Goal: Task Accomplishment & Management: Use online tool/utility

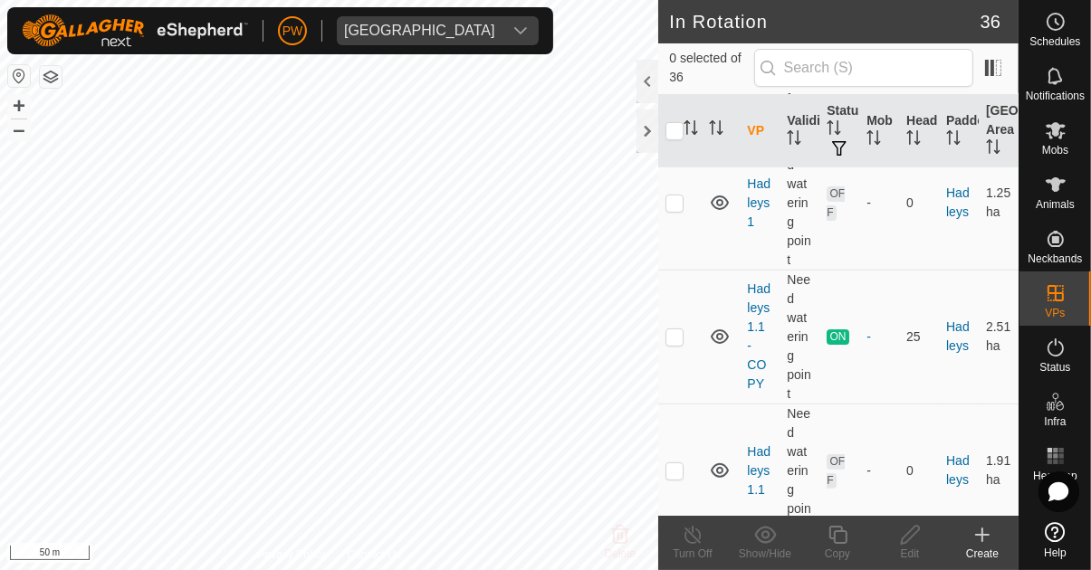
scroll to position [490, 0]
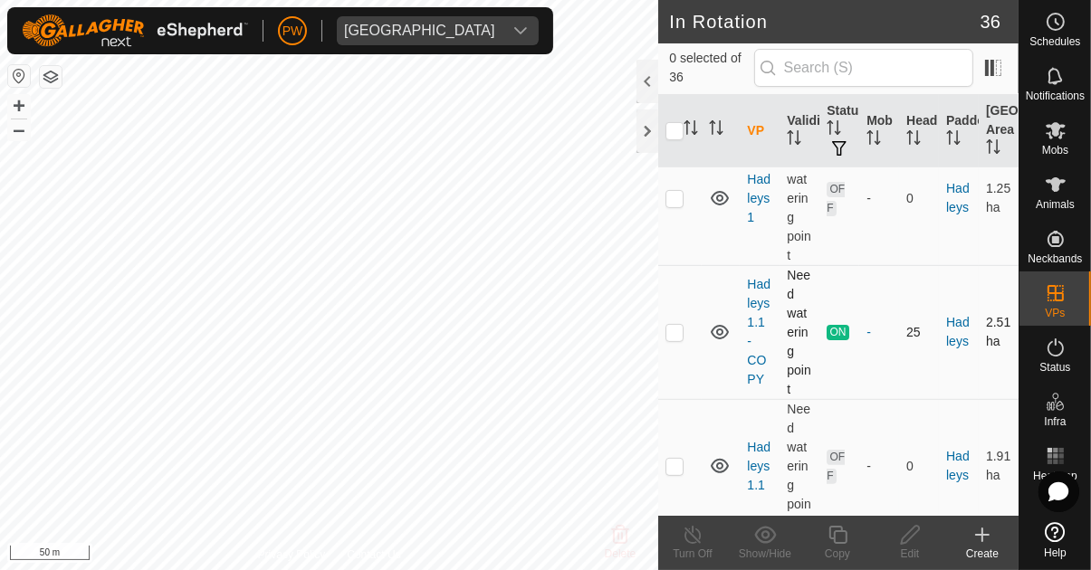
click at [675, 335] on p-checkbox at bounding box center [674, 332] width 18 height 14
checkbox input "true"
click at [833, 548] on div "Copy" at bounding box center [837, 554] width 72 height 16
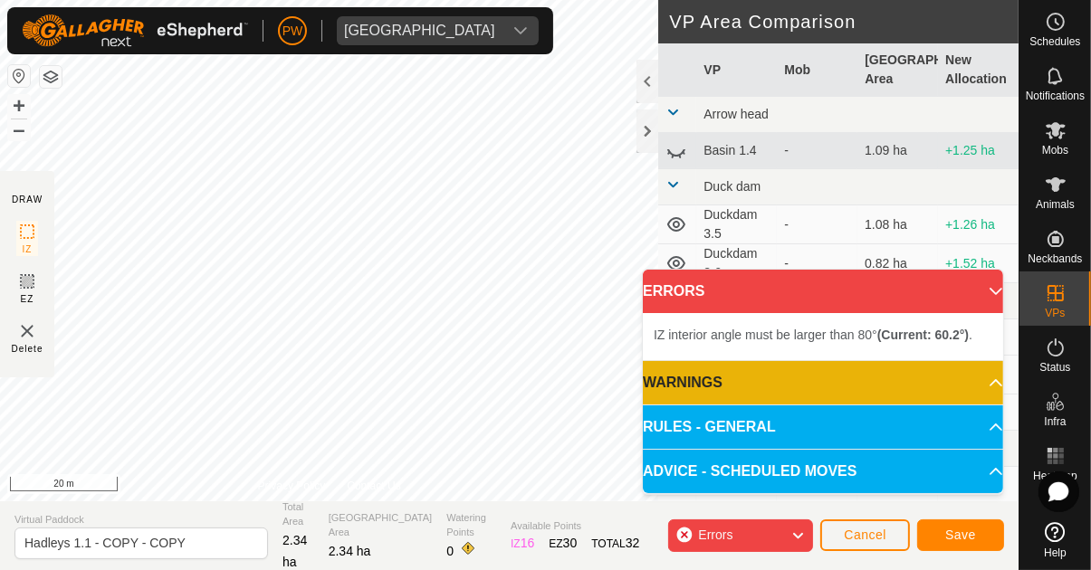
click at [403, 280] on div "IZ interior angle must be larger than 80° (Current: 60.2°) ." at bounding box center [403, 280] width 0 height 0
click at [217, 230] on div "IZ interior angle must be larger than 80° (Current: 75.8°) ." at bounding box center [217, 230] width 0 height 0
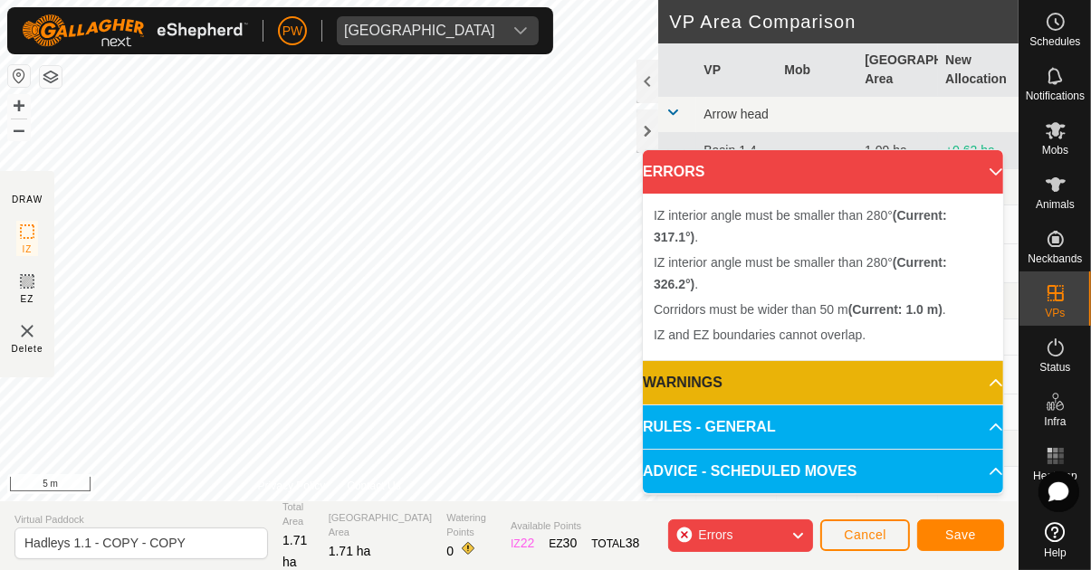
click at [250, 302] on div "Segment length must be longer than 5 m (Current: 2.6 m) ." at bounding box center [250, 302] width 0 height 0
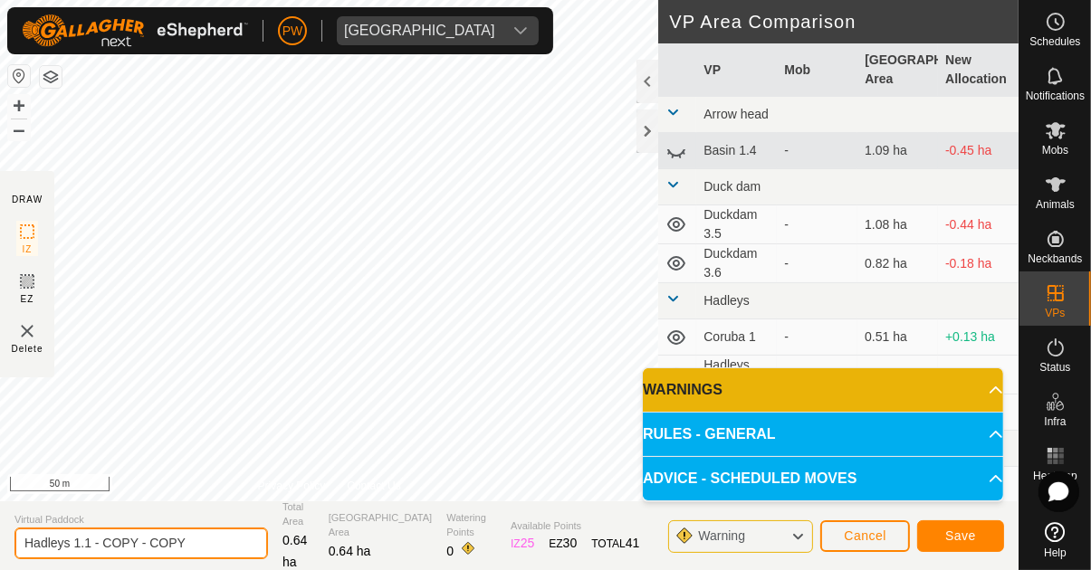
click at [204, 551] on input "Hadleys 1.1 - COPY - COPY" at bounding box center [140, 544] width 253 height 32
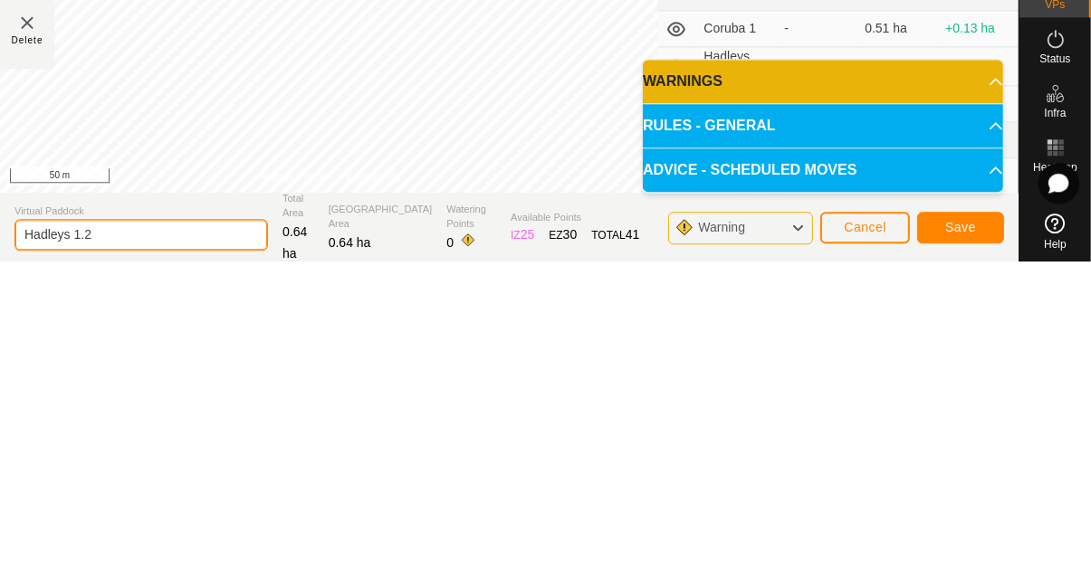
type input "Hadleys 1.2"
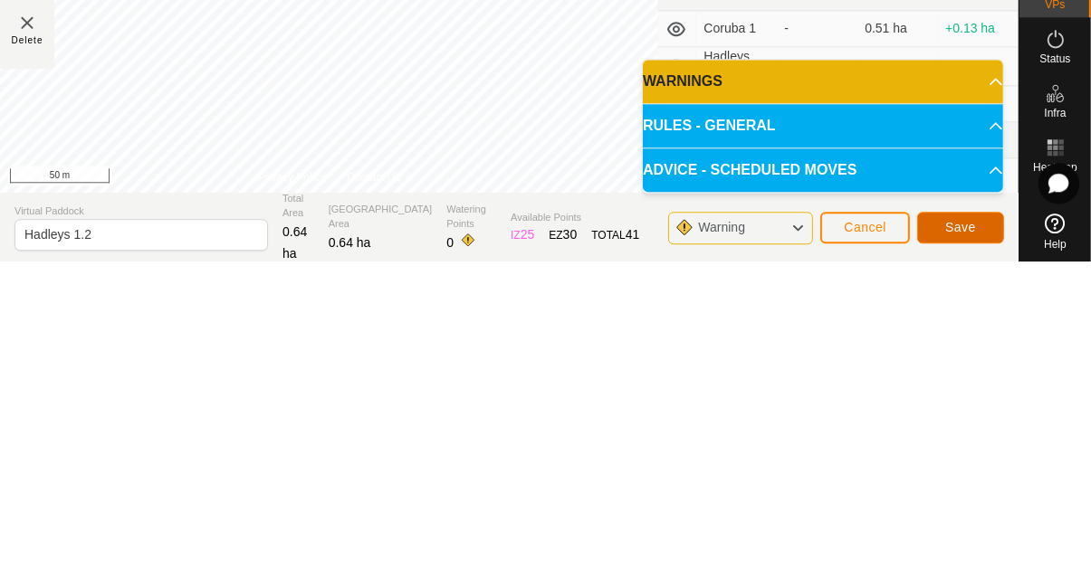
click at [951, 532] on span "Save" at bounding box center [960, 536] width 31 height 14
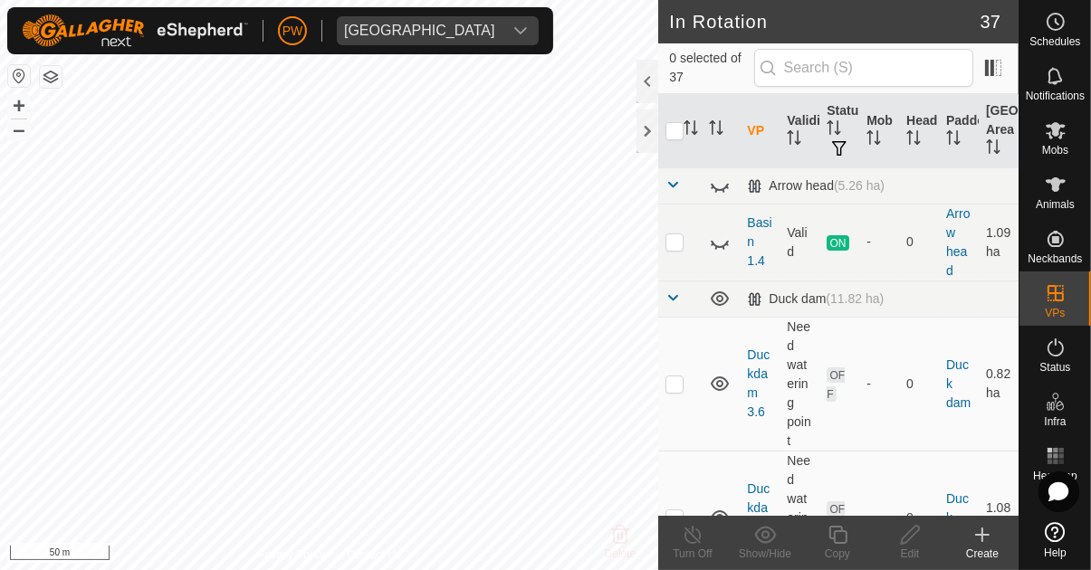
click at [1055, 145] on span "Mobs" at bounding box center [1055, 150] width 26 height 11
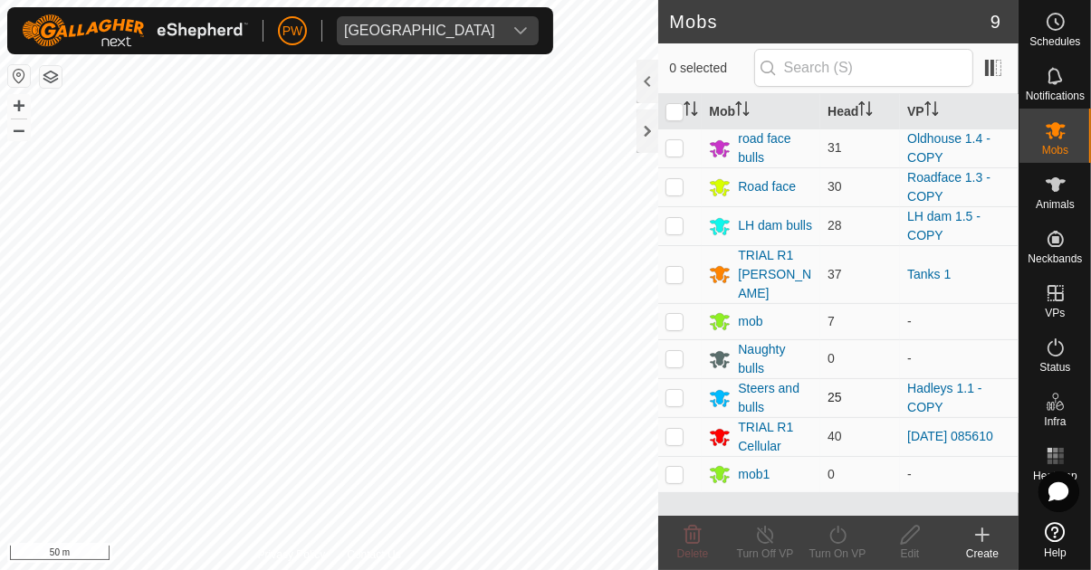
click at [671, 390] on p-checkbox at bounding box center [674, 397] width 18 height 14
checkbox input "true"
click at [831, 543] on icon at bounding box center [837, 535] width 23 height 22
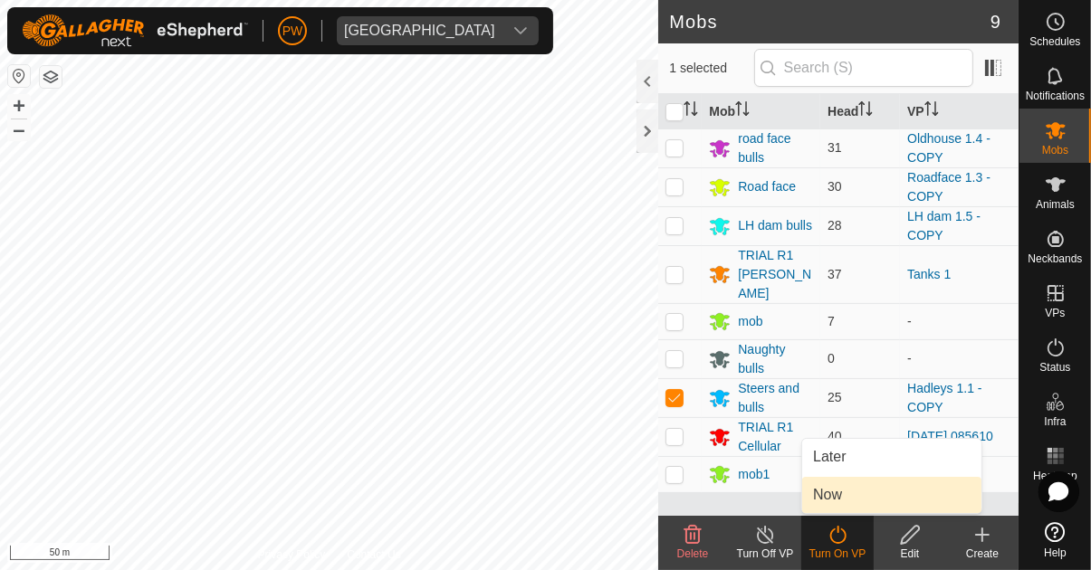
click at [862, 499] on link "Now" at bounding box center [891, 495] width 179 height 36
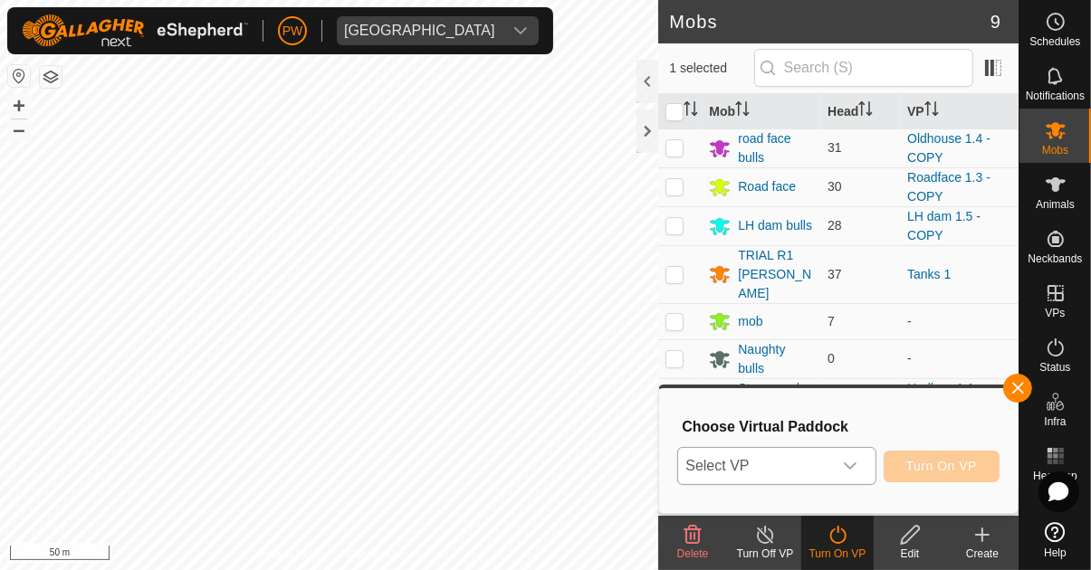
click at [849, 474] on div "dropdown trigger" at bounding box center [850, 466] width 36 height 36
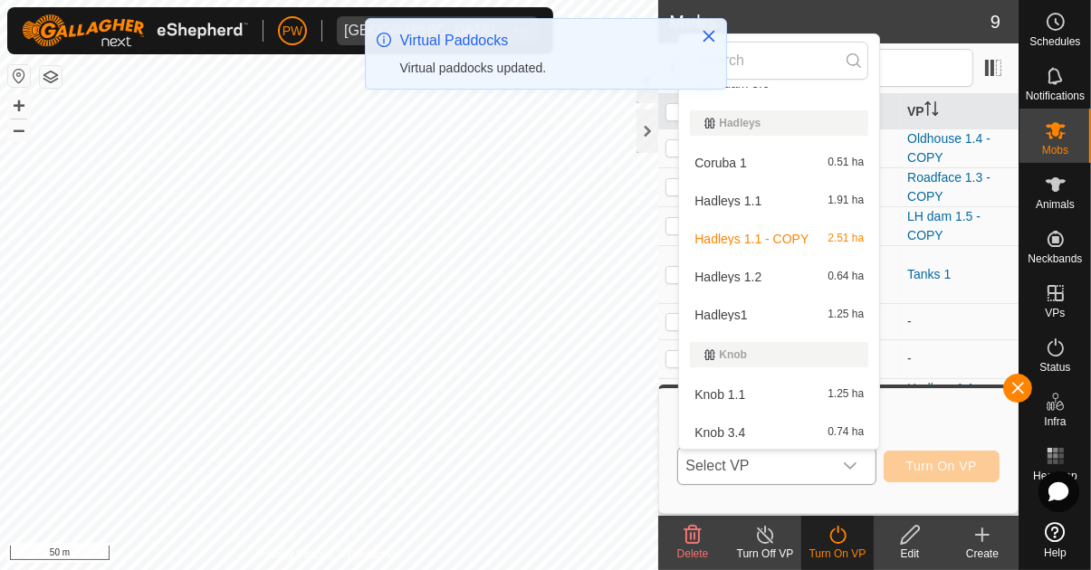
scroll to position [181, 0]
click at [779, 273] on div "Hadleys 1.2 0.64 ha" at bounding box center [779, 277] width 178 height 22
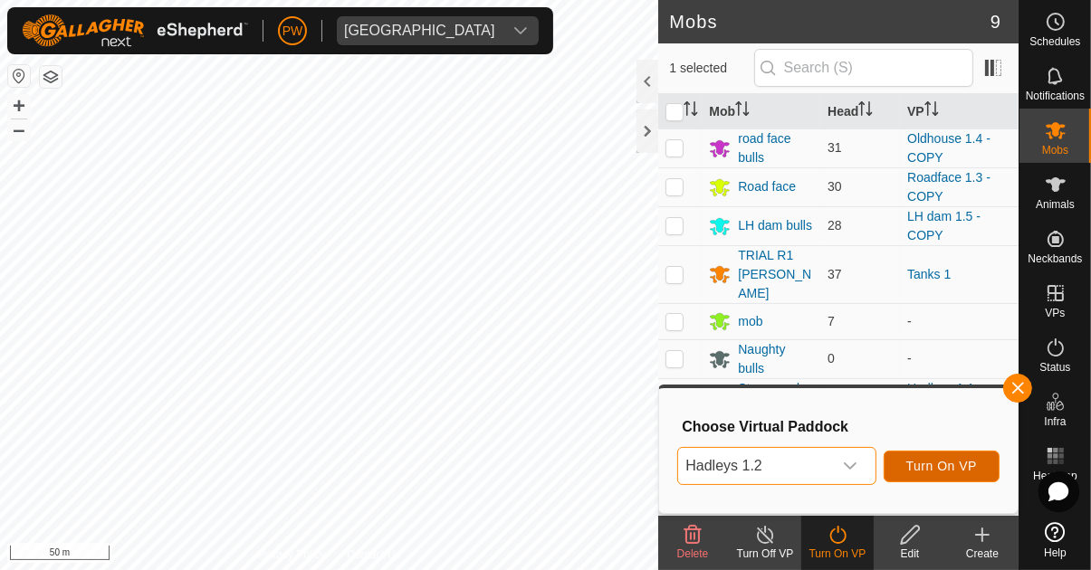
click at [958, 468] on span "Turn On VP" at bounding box center [941, 466] width 71 height 14
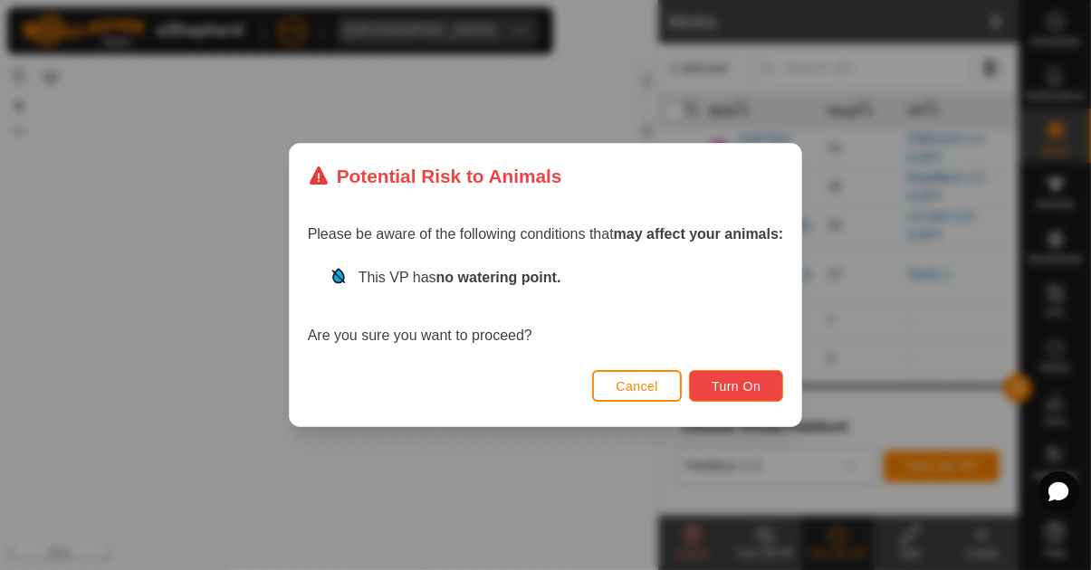
click at [745, 393] on span "Turn On" at bounding box center [735, 386] width 49 height 14
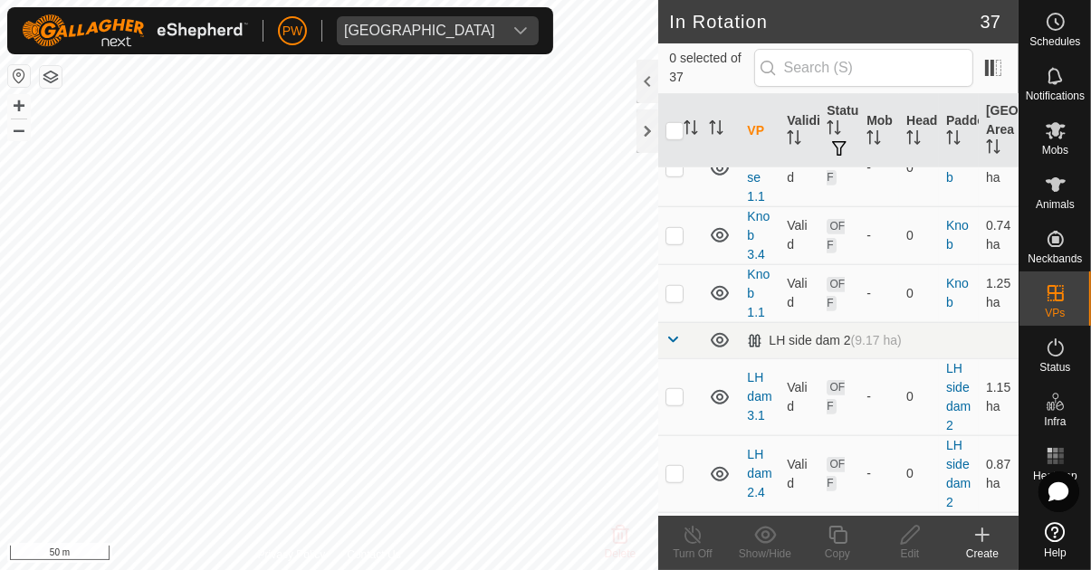
scroll to position [1197, 0]
click at [639, 86] on div at bounding box center [647, 81] width 22 height 43
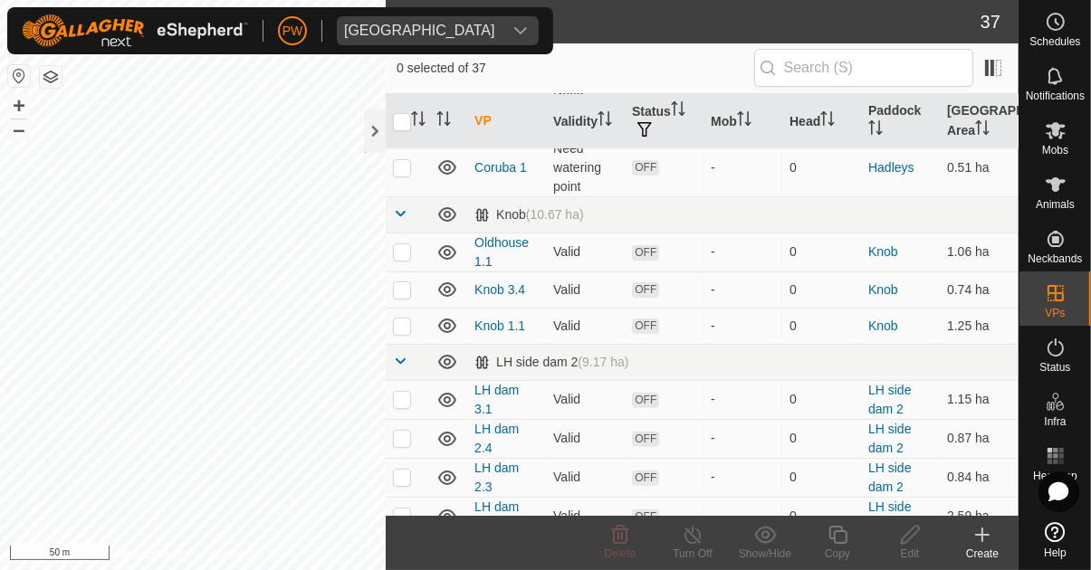
scroll to position [499, 0]
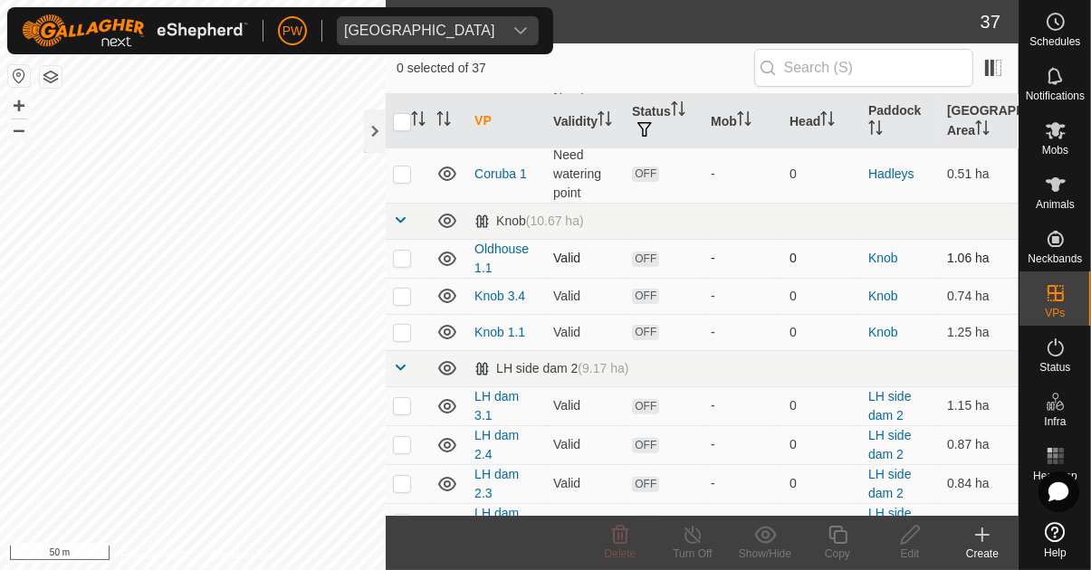
click at [405, 260] on p-checkbox at bounding box center [402, 258] width 18 height 14
checkbox input "true"
click at [399, 301] on p-checkbox at bounding box center [402, 296] width 18 height 14
checkbox input "true"
click at [401, 334] on p-checkbox at bounding box center [402, 332] width 18 height 14
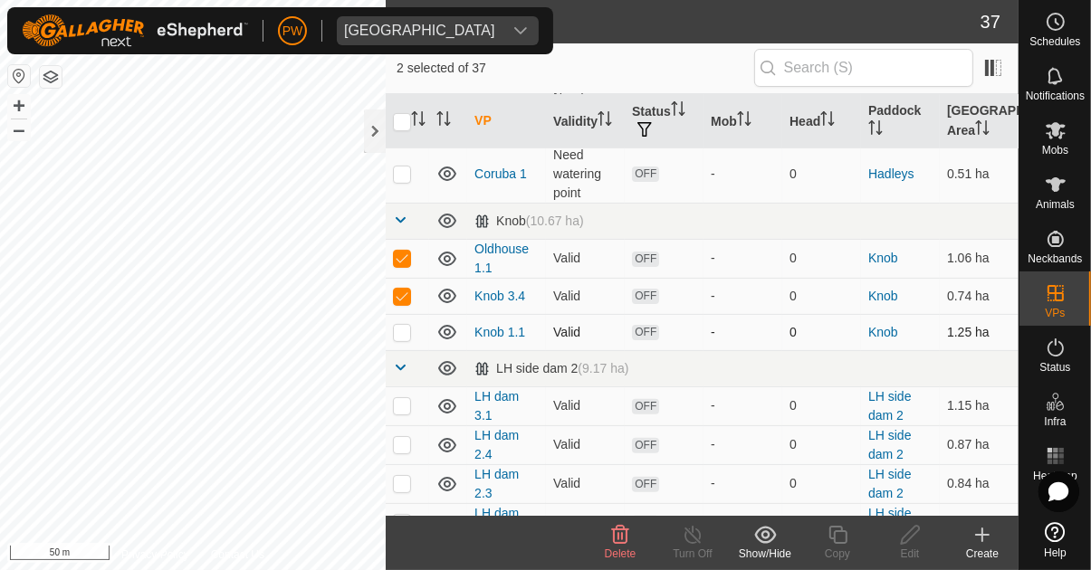
checkbox input "true"
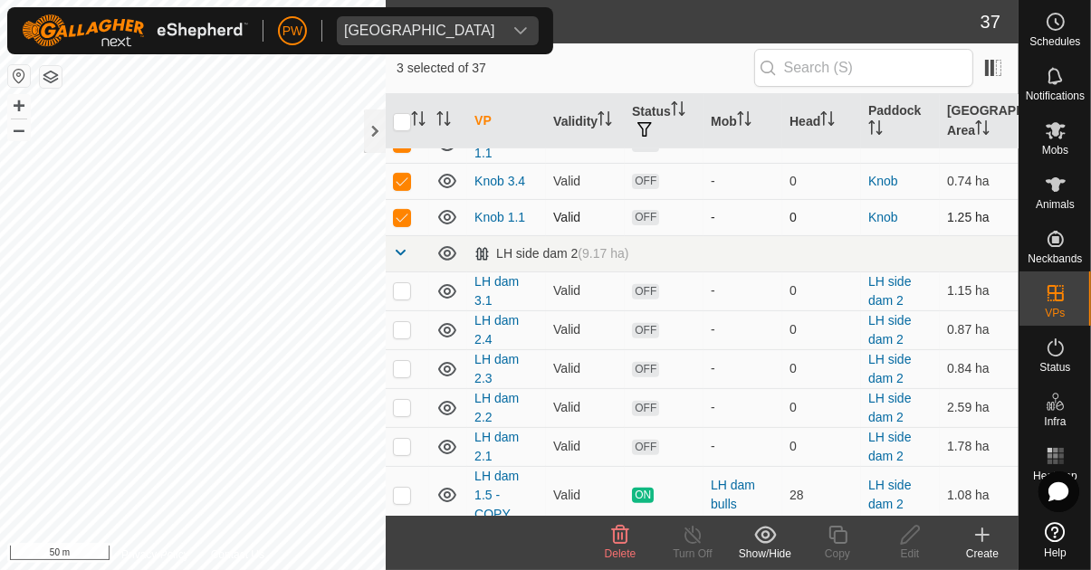
scroll to position [612, 0]
click at [625, 541] on icon at bounding box center [620, 535] width 22 height 22
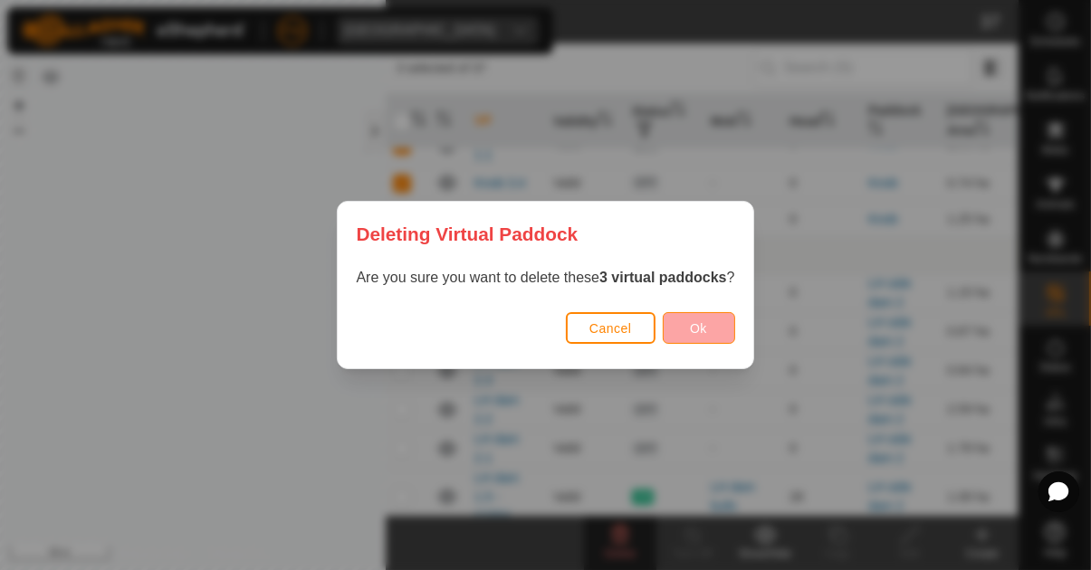
click at [694, 326] on span "Ok" at bounding box center [698, 328] width 17 height 14
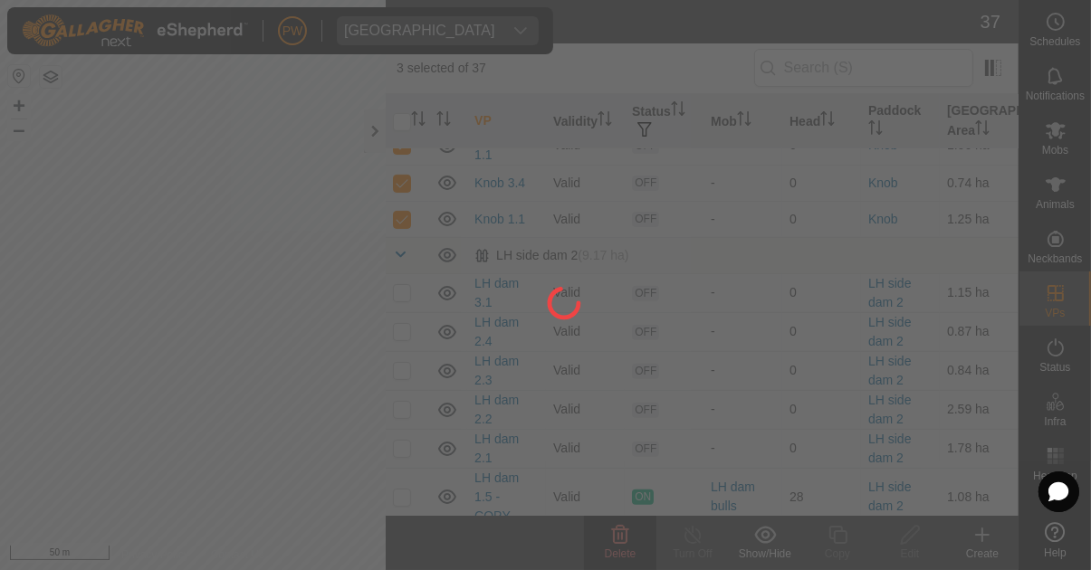
checkbox input "false"
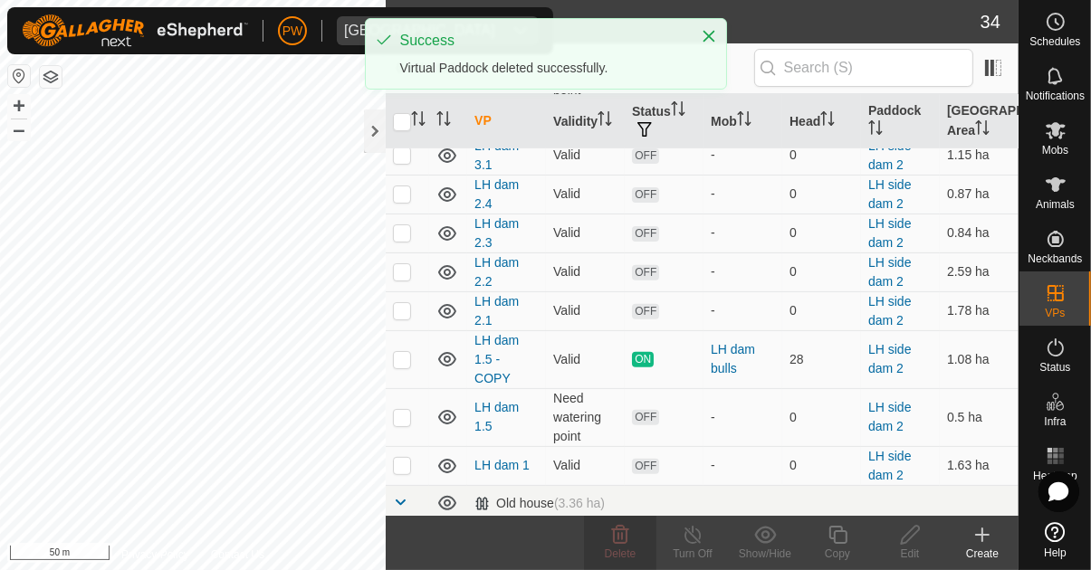
scroll to position [602, 0]
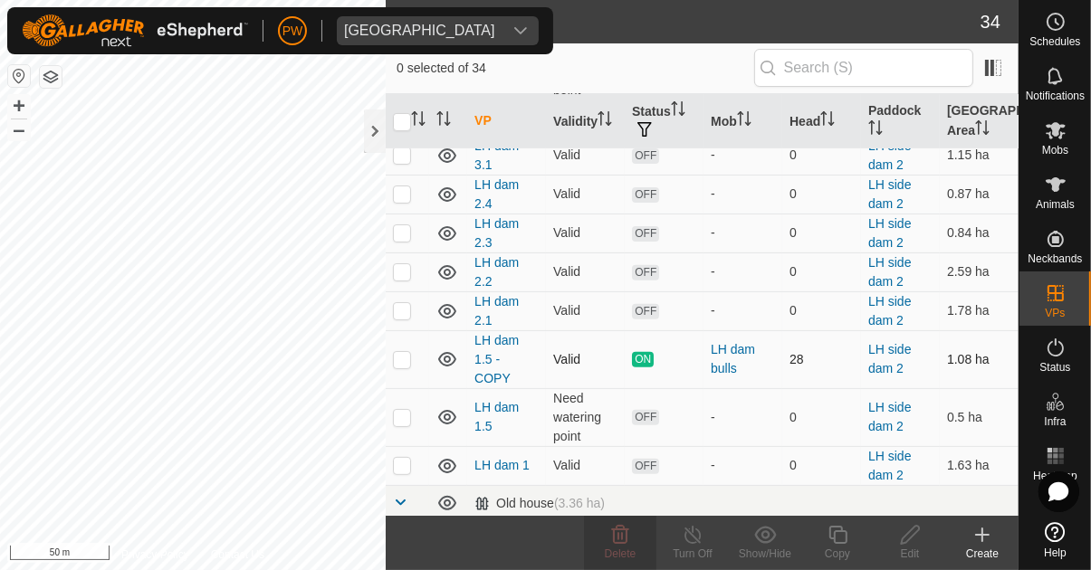
click at [405, 352] on p-checkbox at bounding box center [402, 359] width 18 height 14
checkbox input "true"
click at [840, 542] on icon at bounding box center [837, 535] width 18 height 18
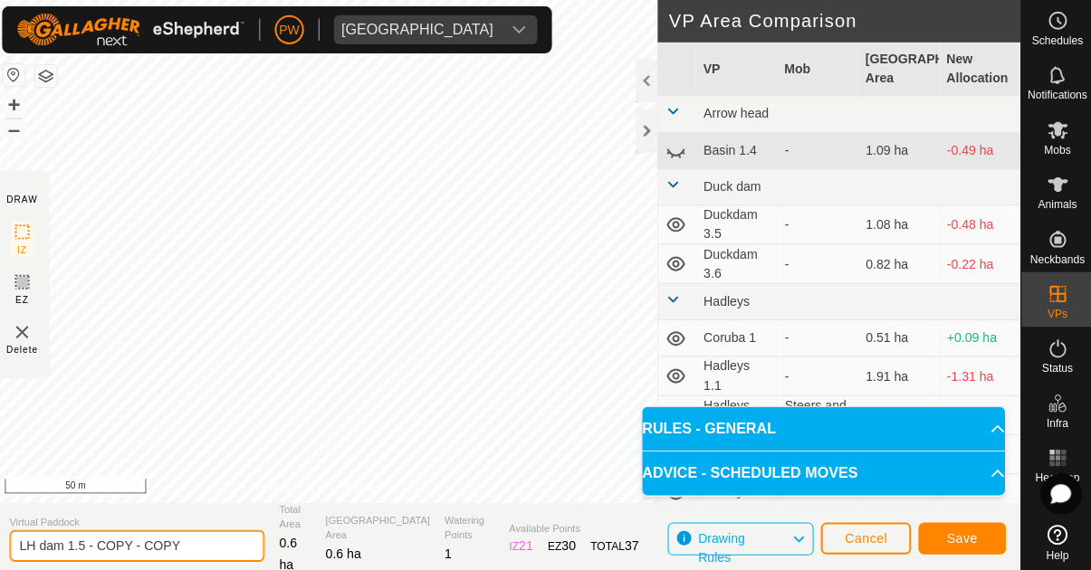
click at [200, 546] on input "LH dam 1.5 - COPY - COPY" at bounding box center [140, 544] width 253 height 32
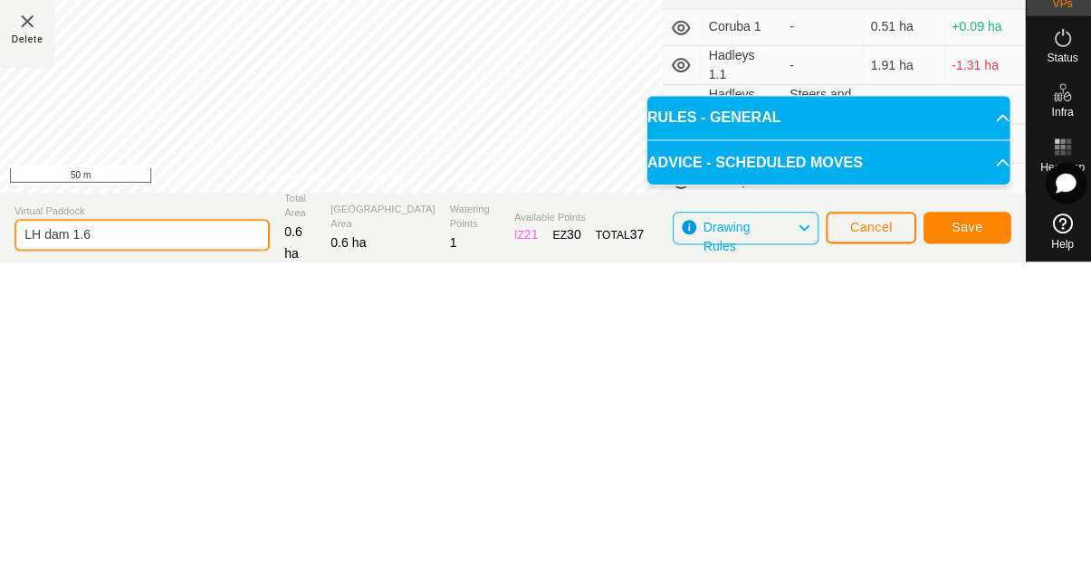
type input "LH dam 1.6"
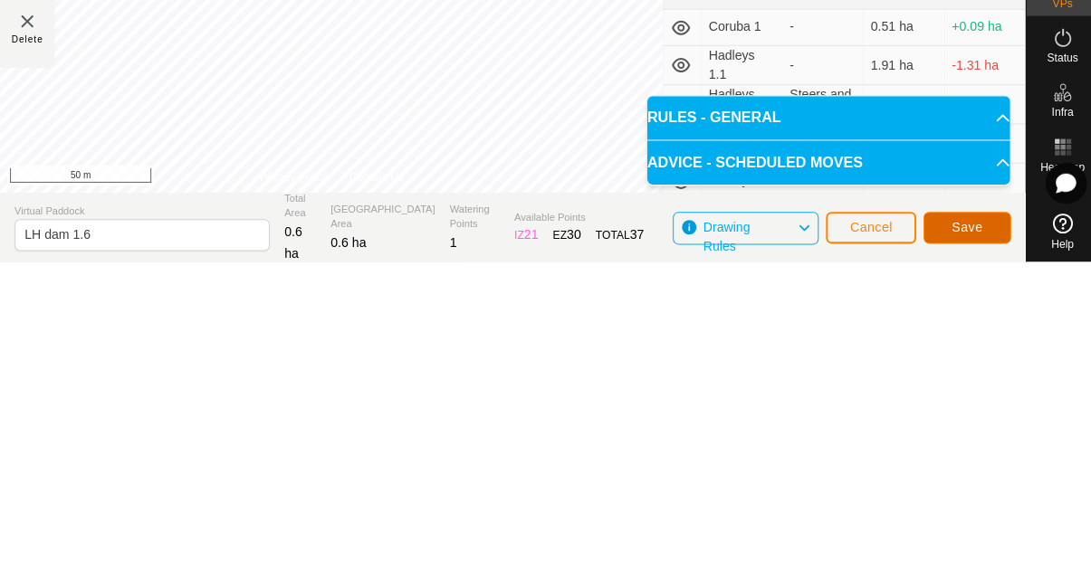
click at [974, 542] on span "Save" at bounding box center [960, 536] width 31 height 14
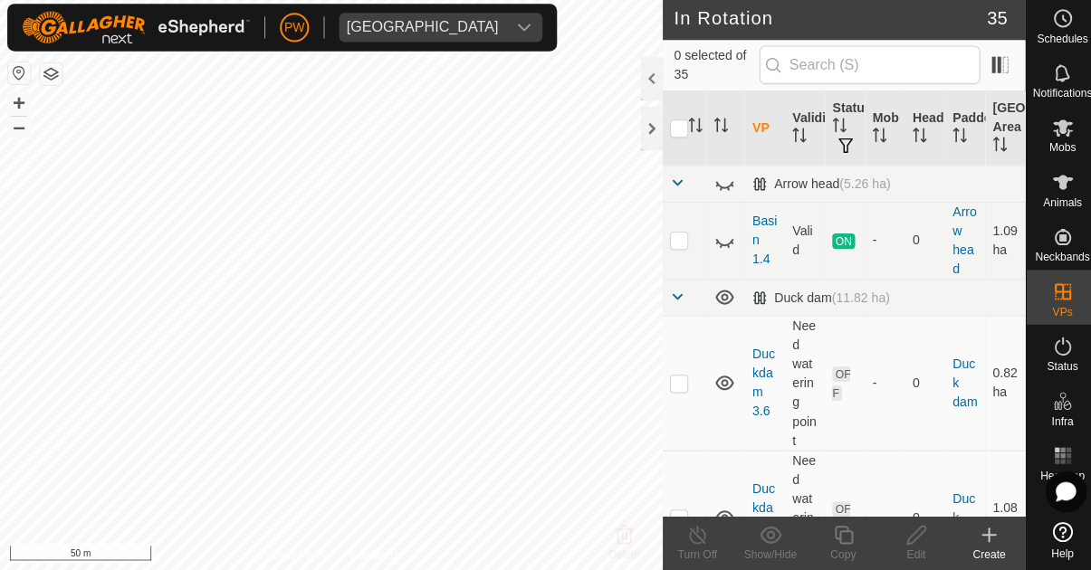
click at [1054, 142] on es-mob-svg-icon at bounding box center [1055, 130] width 33 height 29
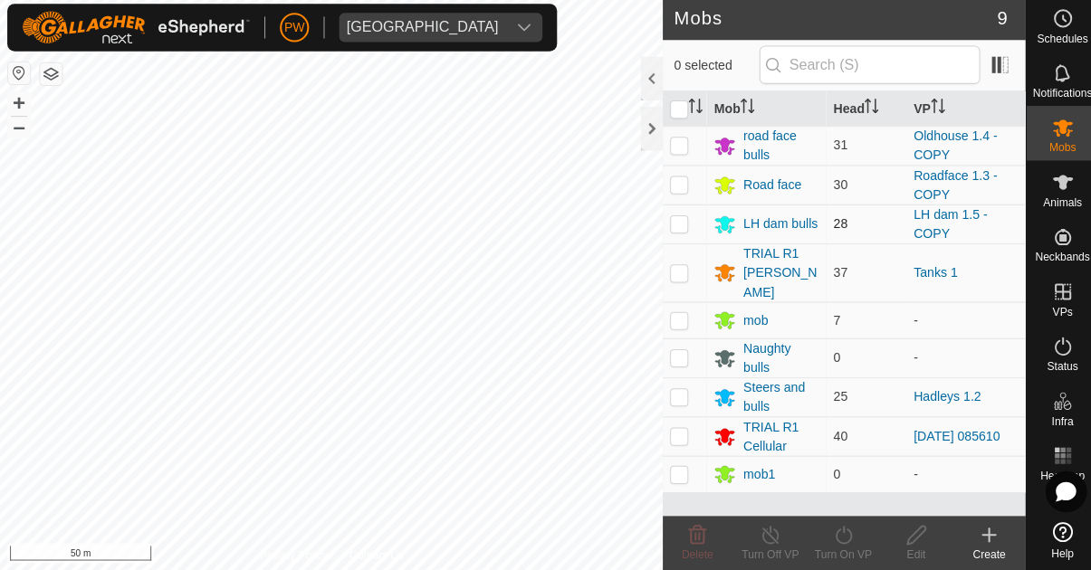
click at [678, 224] on p-checkbox at bounding box center [674, 225] width 18 height 14
checkbox input "true"
click at [837, 539] on icon at bounding box center [837, 535] width 23 height 22
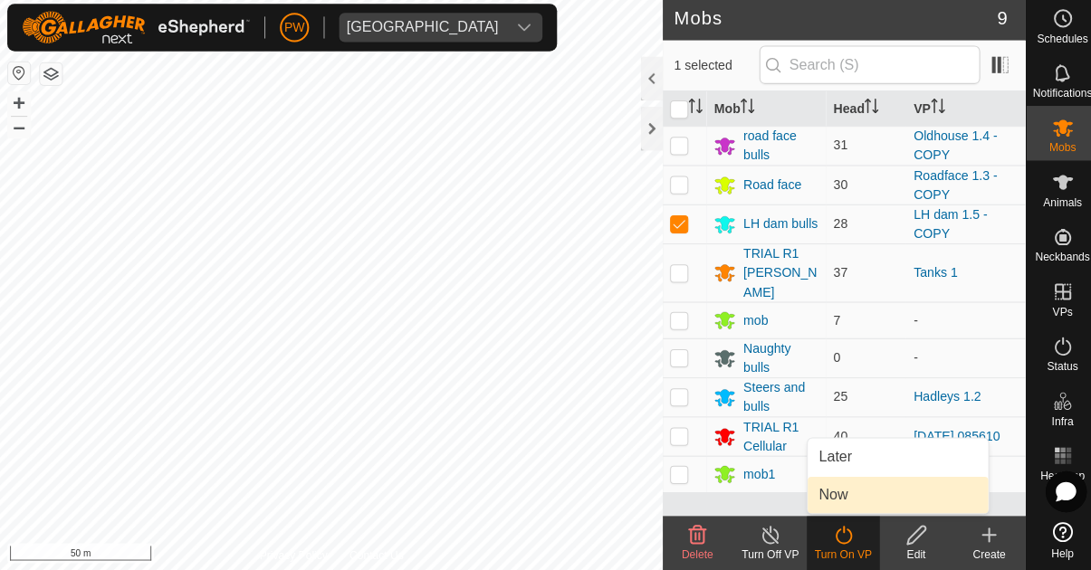
click at [862, 495] on link "Now" at bounding box center [891, 495] width 179 height 36
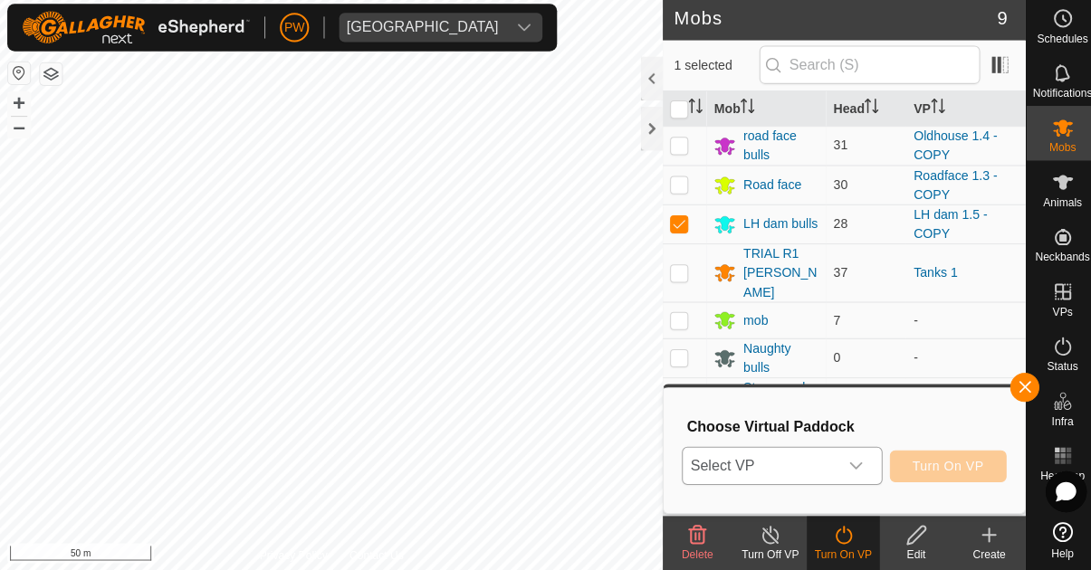
click at [867, 472] on div "dropdown trigger" at bounding box center [850, 466] width 36 height 36
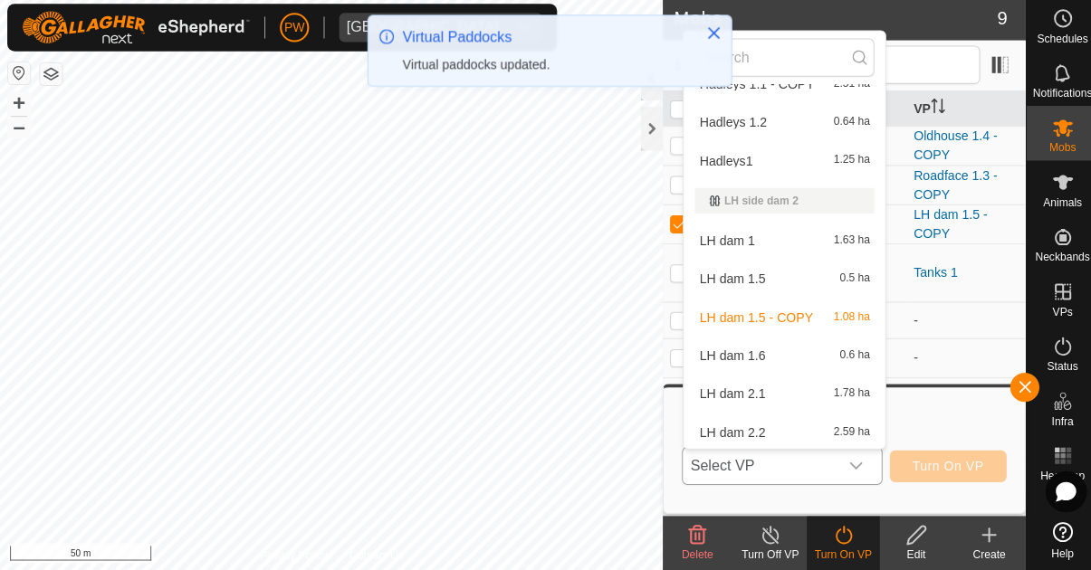
scroll to position [337, 0]
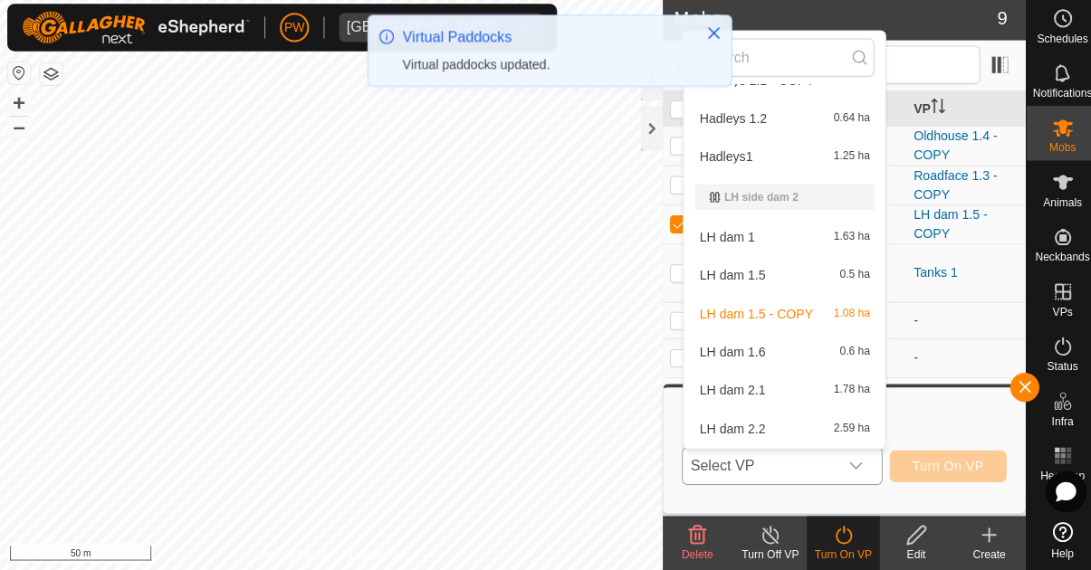
click at [787, 347] on div "LH dam 1.6 0.6 ha" at bounding box center [779, 353] width 178 height 22
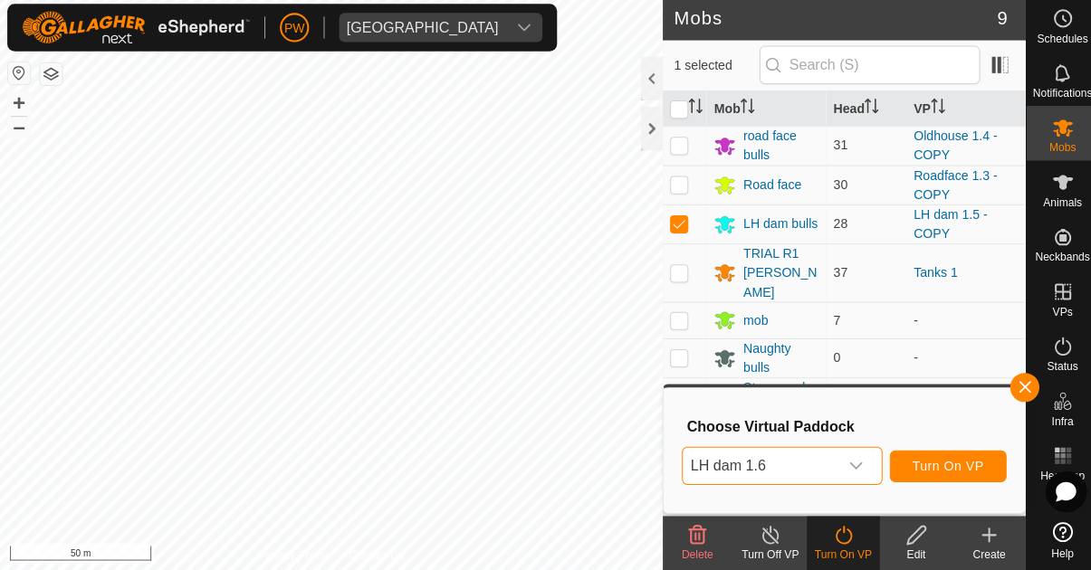
scroll to position [0, 0]
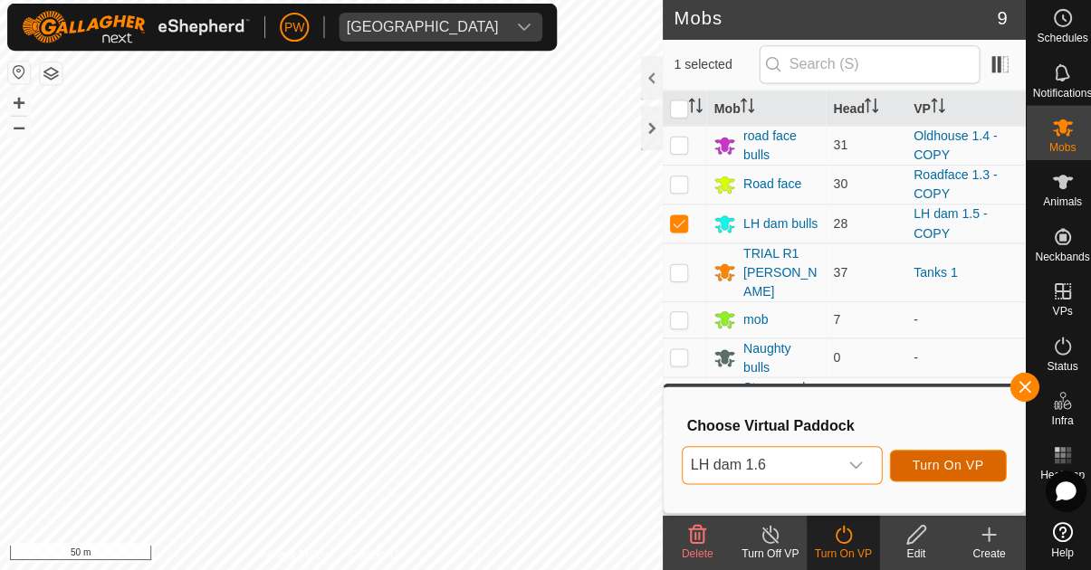
click at [960, 470] on span "Turn On VP" at bounding box center [941, 466] width 71 height 14
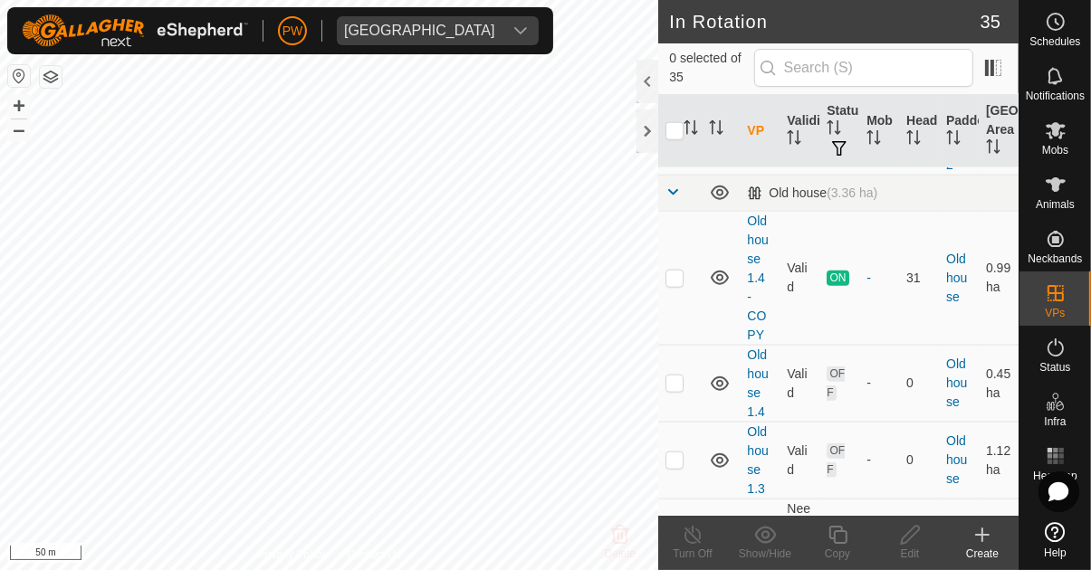
scroll to position [1941, 0]
click at [677, 269] on p-checkbox at bounding box center [674, 276] width 18 height 14
checkbox input "true"
click at [842, 543] on icon at bounding box center [837, 535] width 18 height 18
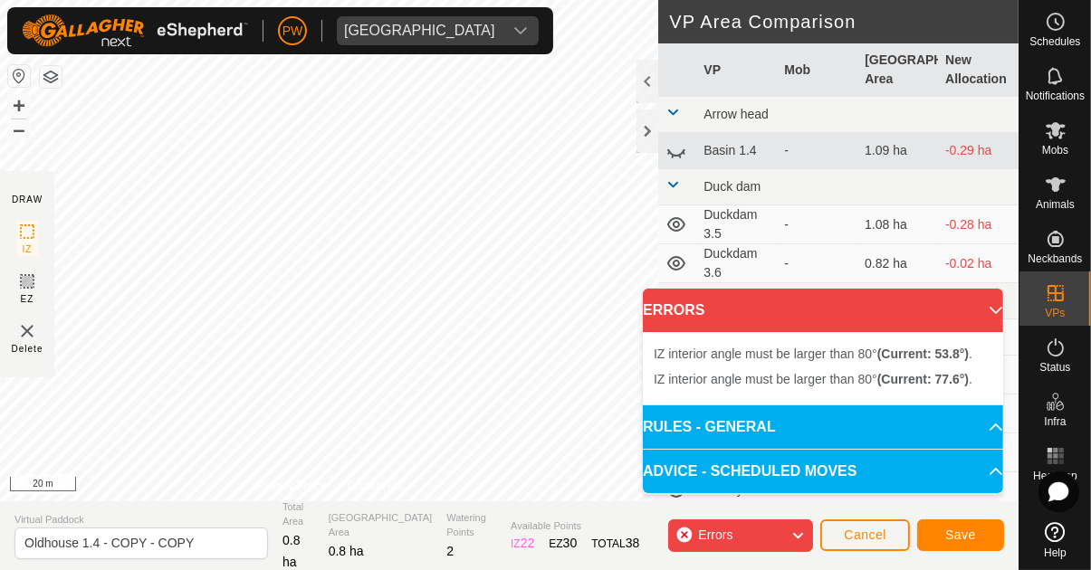
click at [0, 0] on div at bounding box center [0, 0] width 0 height 0
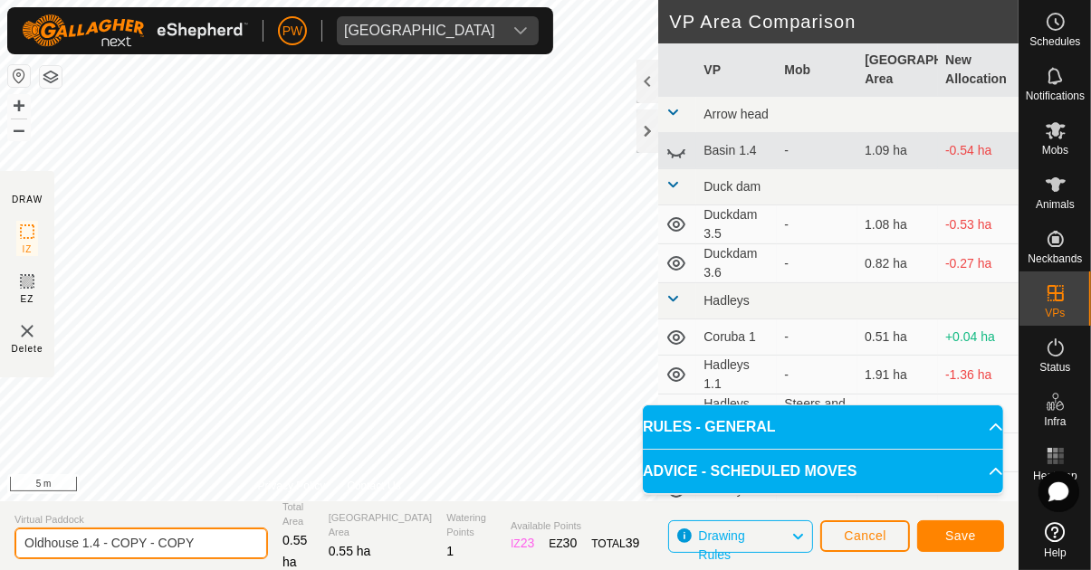
click at [210, 541] on input "Oldhouse 1.4 - COPY - COPY" at bounding box center [140, 544] width 253 height 32
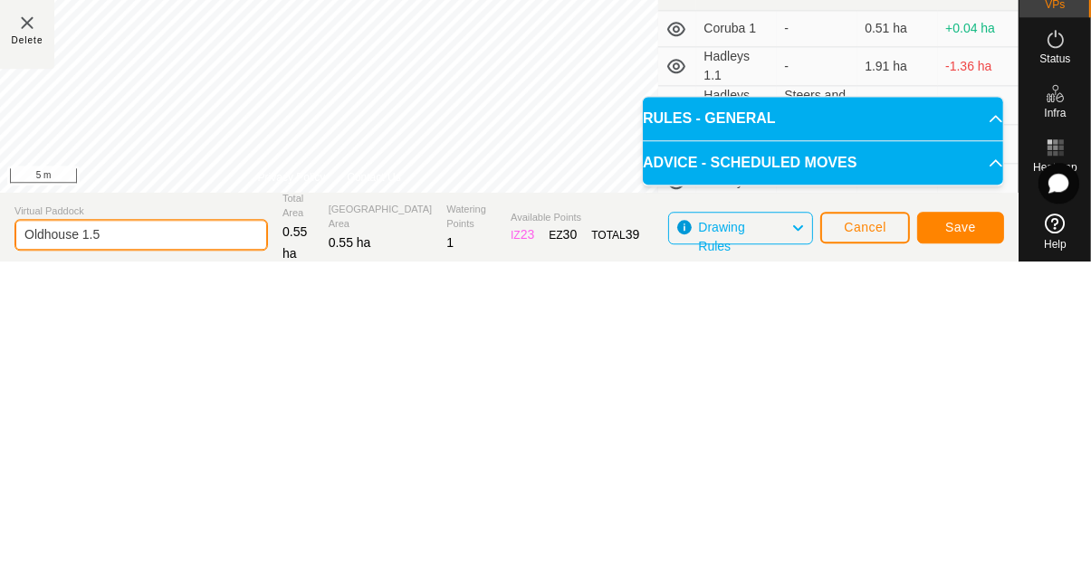
type input "Oldhouse 1.5"
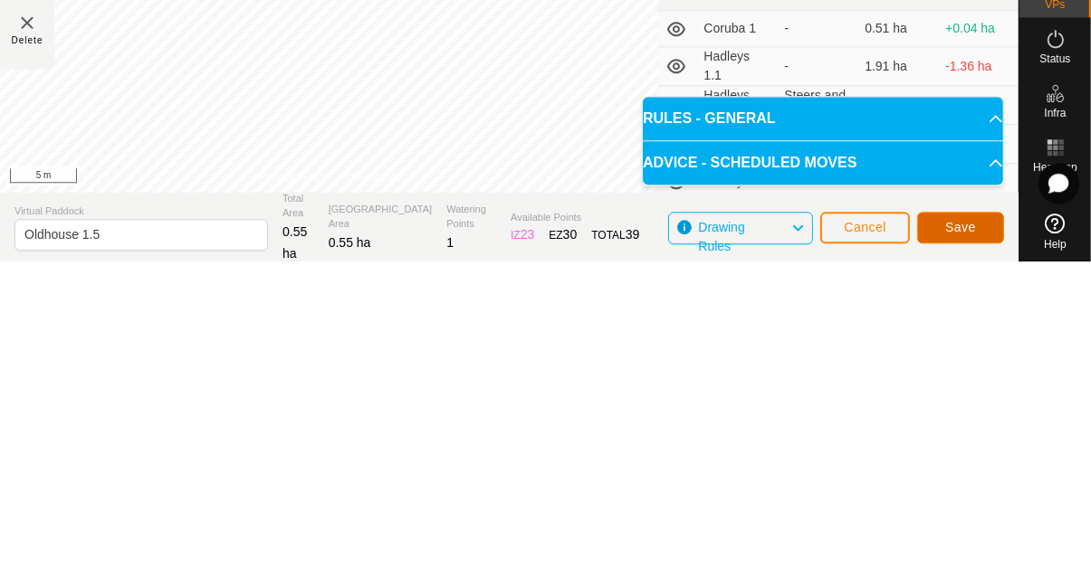
click at [979, 538] on button "Save" at bounding box center [960, 536] width 87 height 32
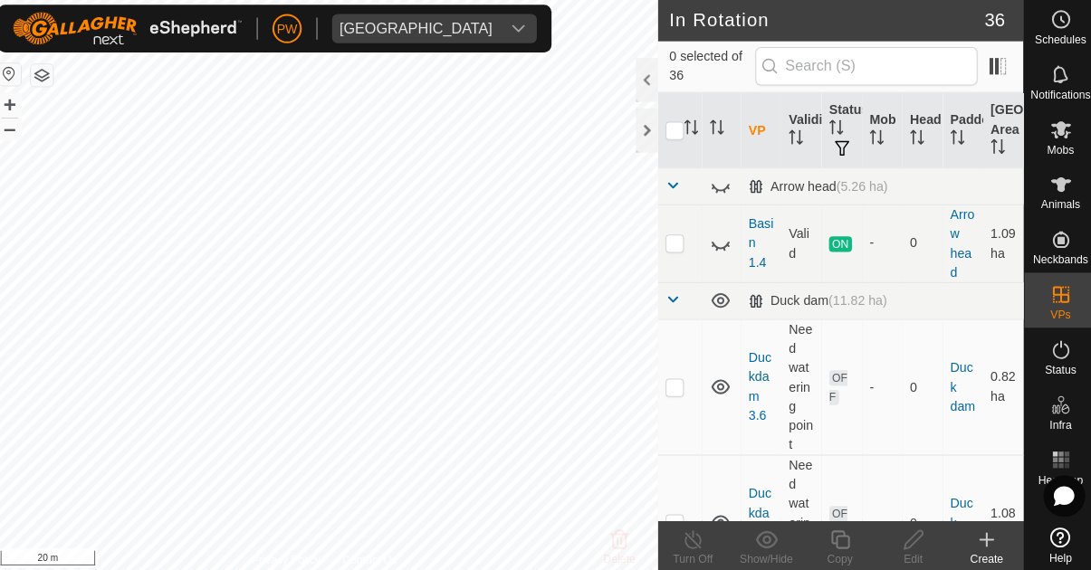
click at [1060, 138] on icon at bounding box center [1055, 130] width 20 height 17
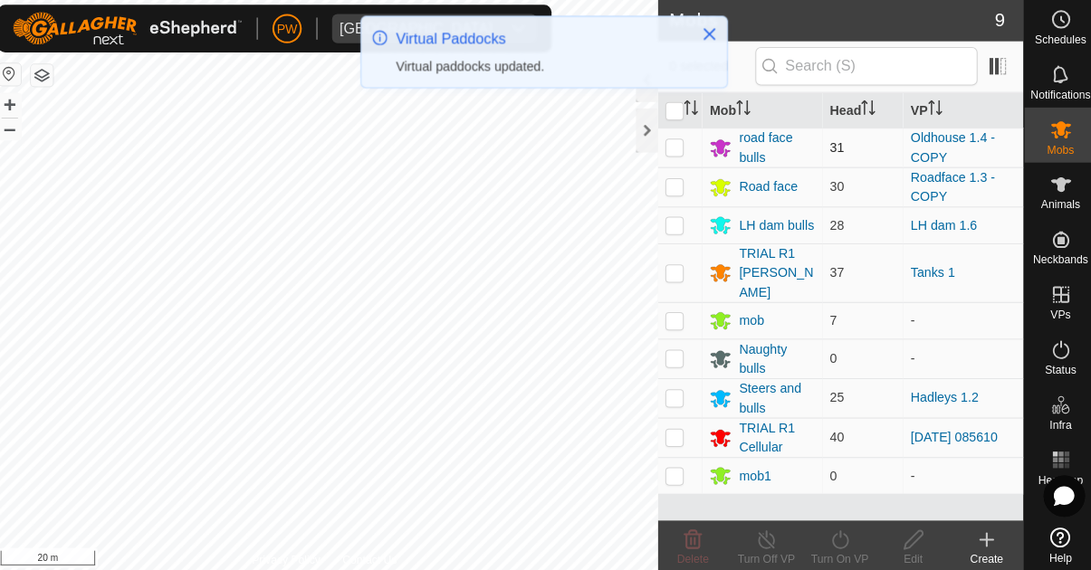
click at [670, 146] on p-checkbox at bounding box center [674, 147] width 18 height 14
checkbox input "true"
click at [836, 544] on icon at bounding box center [837, 535] width 23 height 22
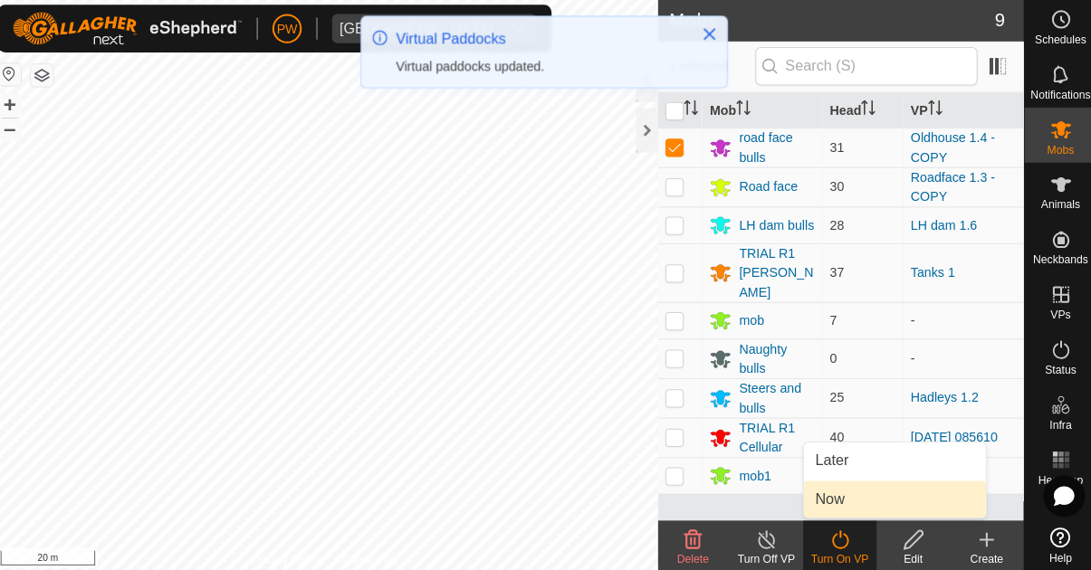
click at [863, 494] on link "Now" at bounding box center [891, 495] width 179 height 36
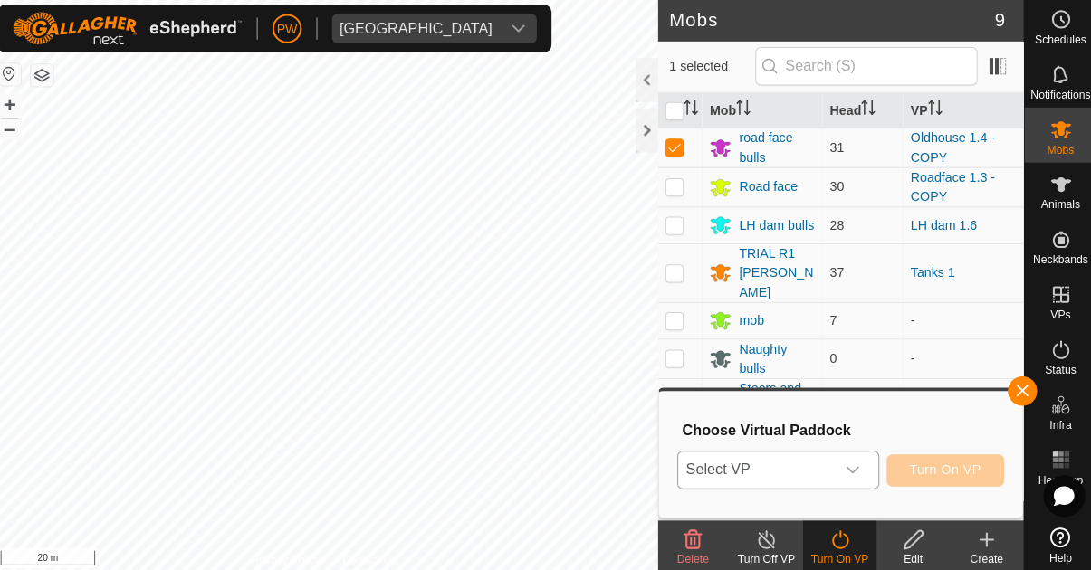
click at [856, 466] on icon "dropdown trigger" at bounding box center [850, 466] width 13 height 7
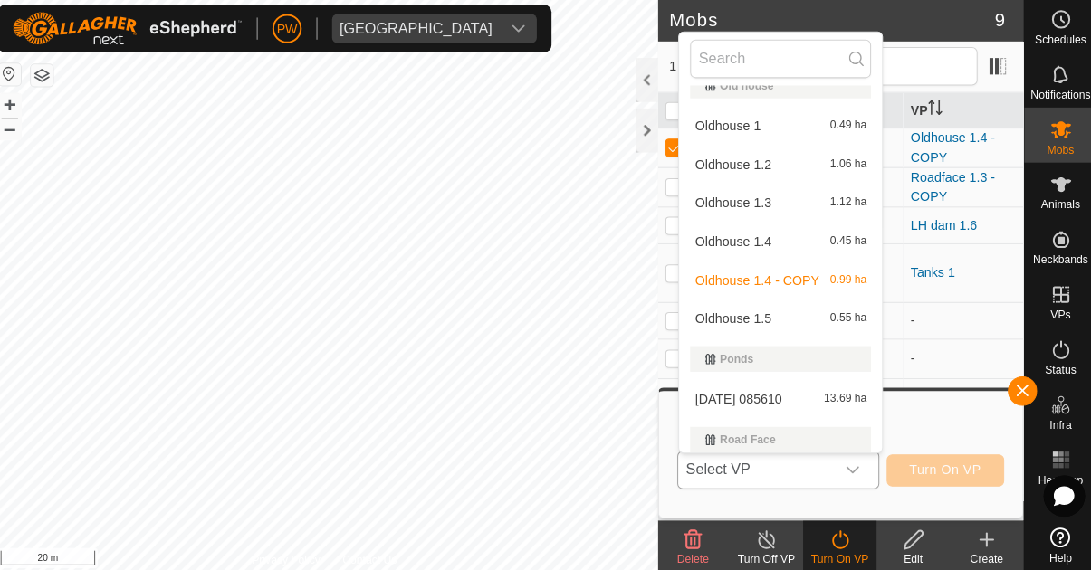
scroll to position [834, 0]
click at [778, 321] on div "Oldhouse 1.5 0.55 ha" at bounding box center [779, 316] width 178 height 22
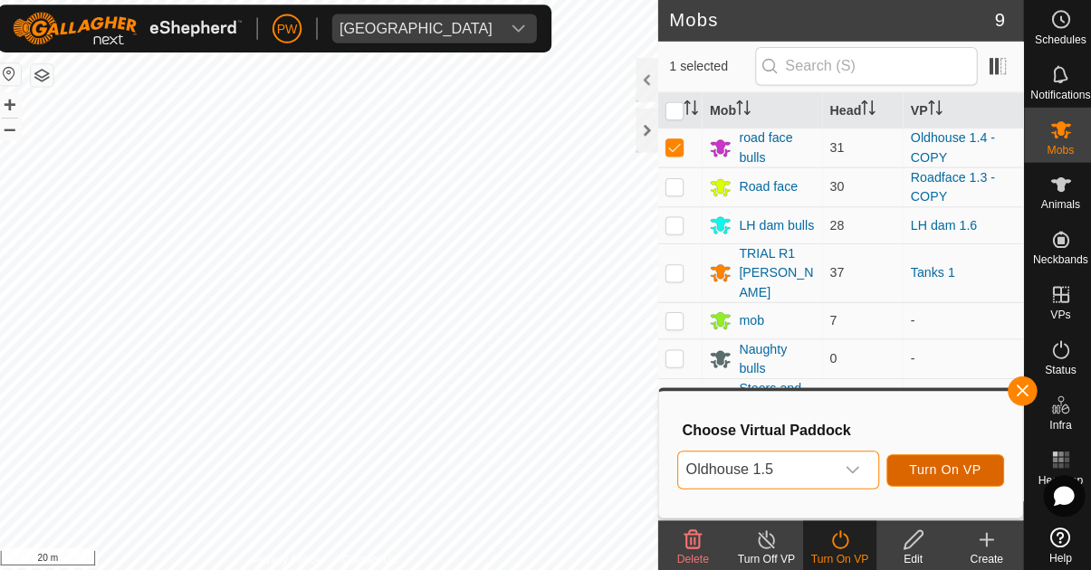
click at [960, 465] on span "Turn On VP" at bounding box center [941, 466] width 71 height 14
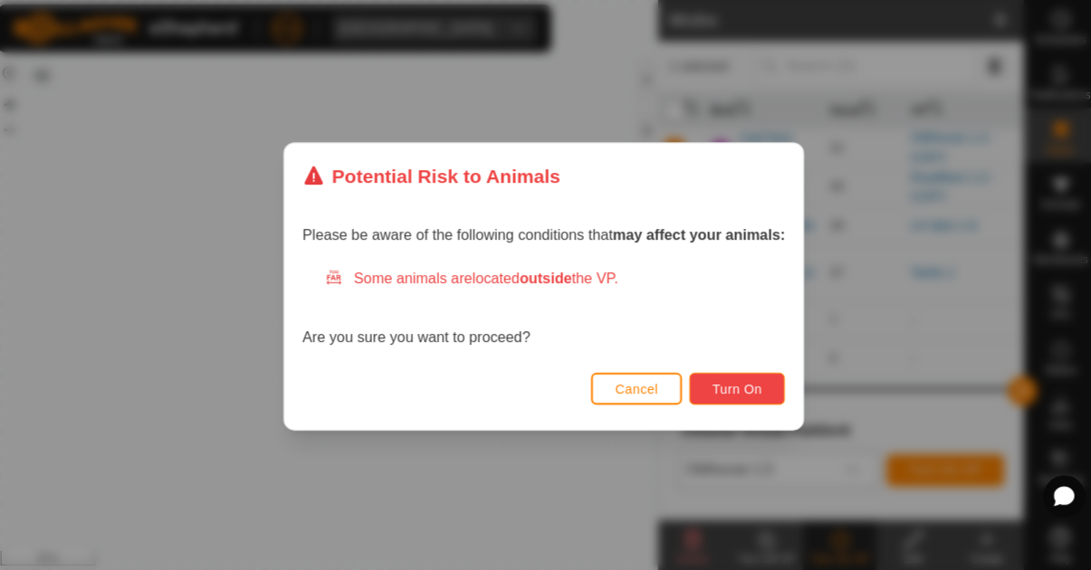
click at [757, 385] on span "Turn On" at bounding box center [735, 386] width 49 height 14
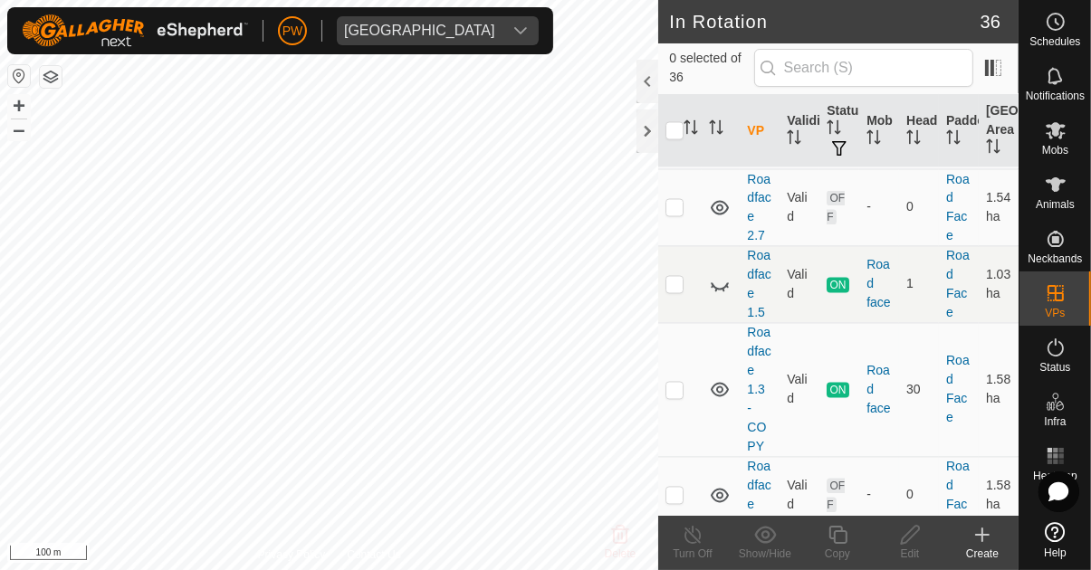
scroll to position [2995, 0]
click at [682, 381] on p-checkbox at bounding box center [674, 388] width 18 height 14
checkbox input "true"
click at [841, 542] on icon at bounding box center [837, 535] width 18 height 18
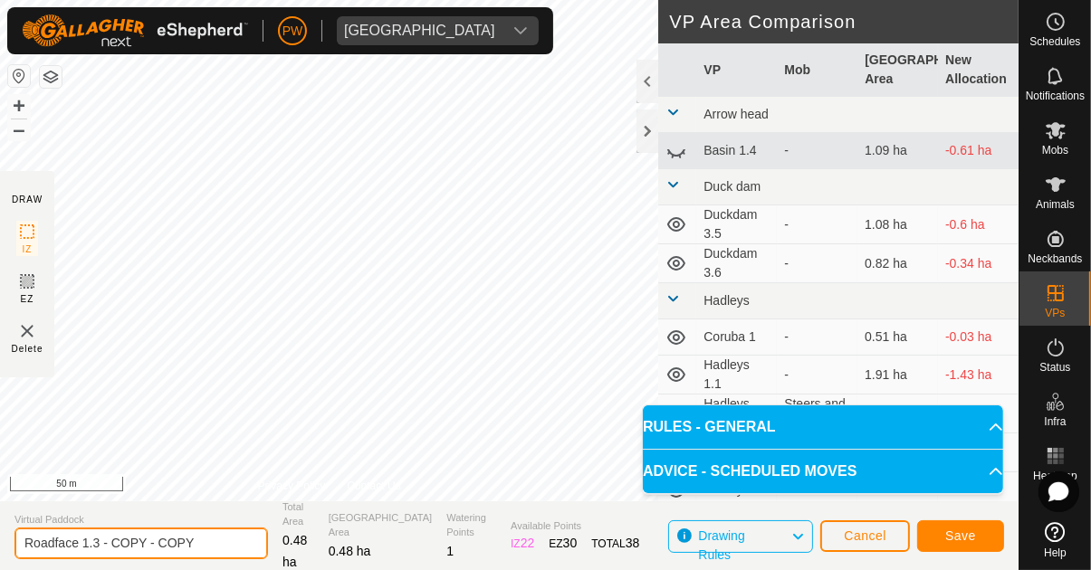
click at [215, 545] on input "Roadface 1.3 - COPY - COPY" at bounding box center [140, 544] width 253 height 32
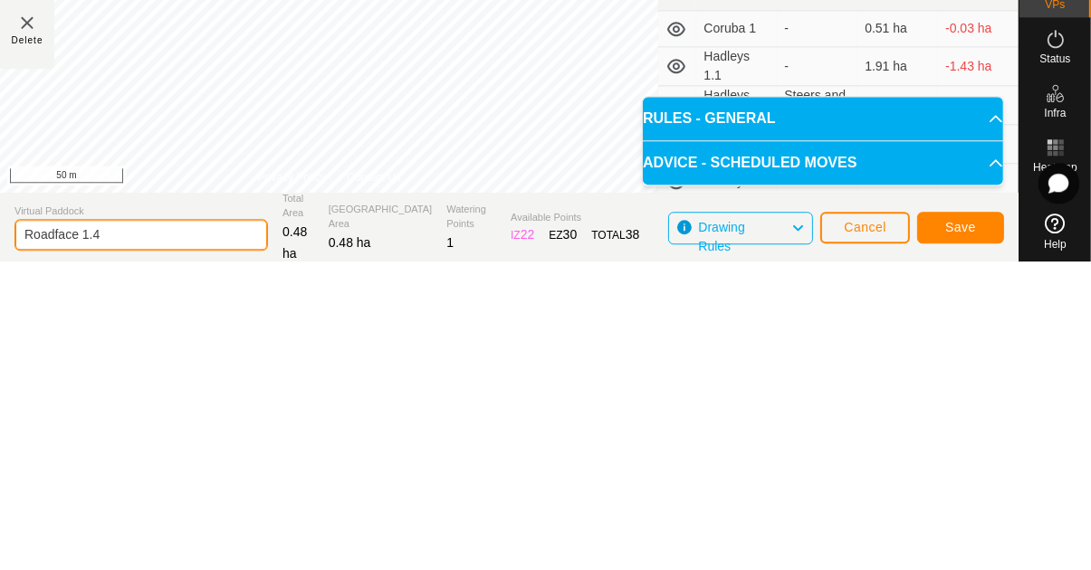
type input "Roadface 1.4"
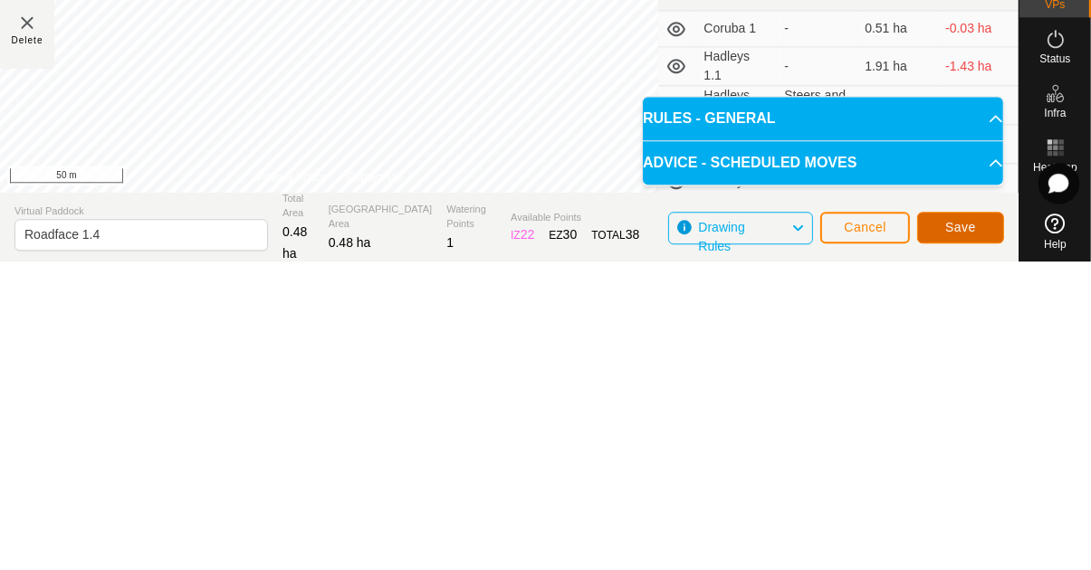
click at [961, 533] on span "Save" at bounding box center [960, 536] width 31 height 14
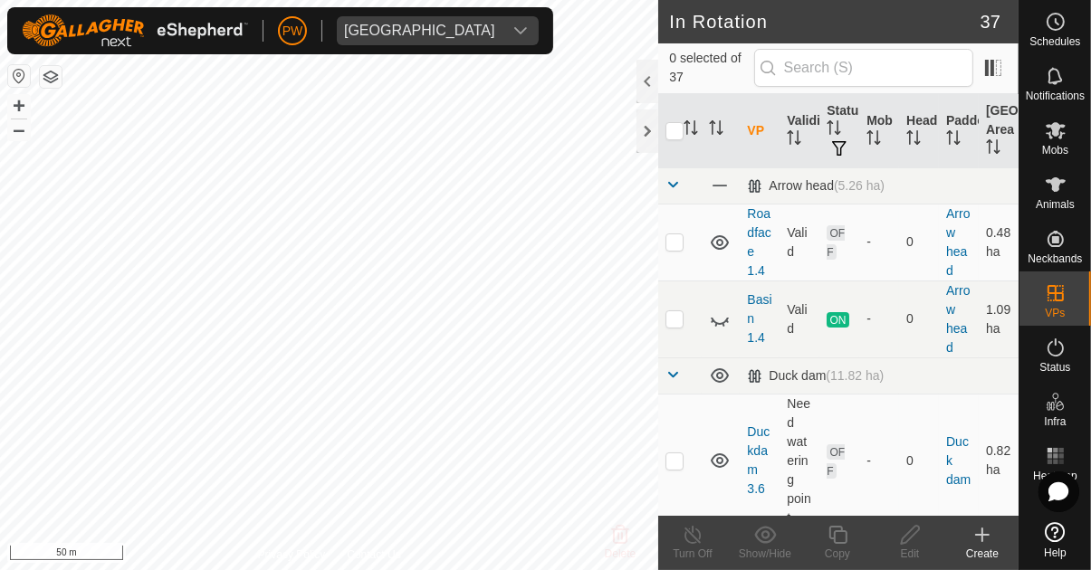
click at [1060, 130] on icon at bounding box center [1056, 130] width 22 height 22
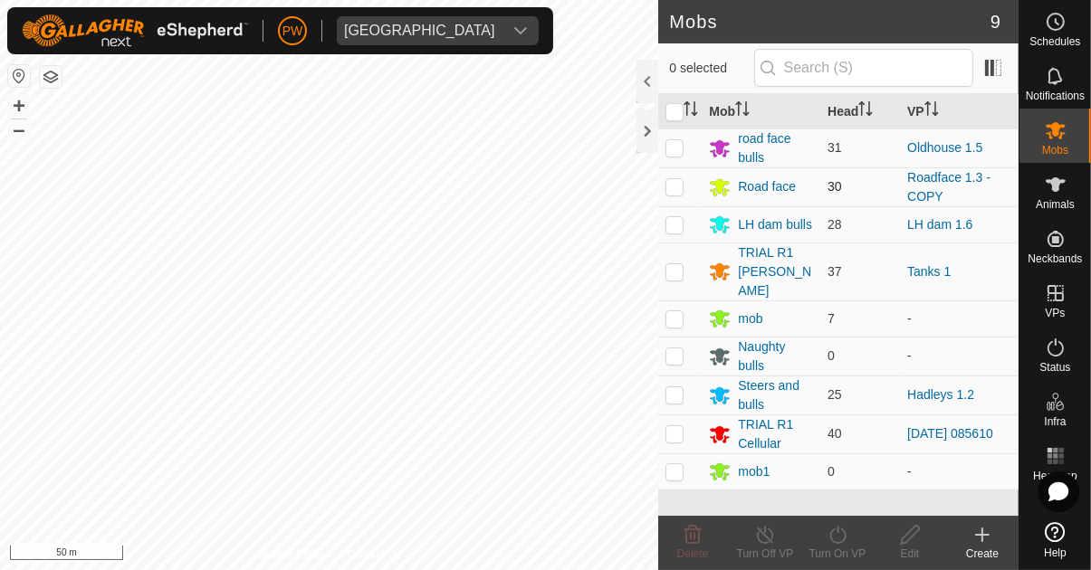
click at [680, 186] on p-checkbox at bounding box center [674, 186] width 18 height 14
checkbox input "true"
click at [840, 540] on icon at bounding box center [837, 535] width 23 height 22
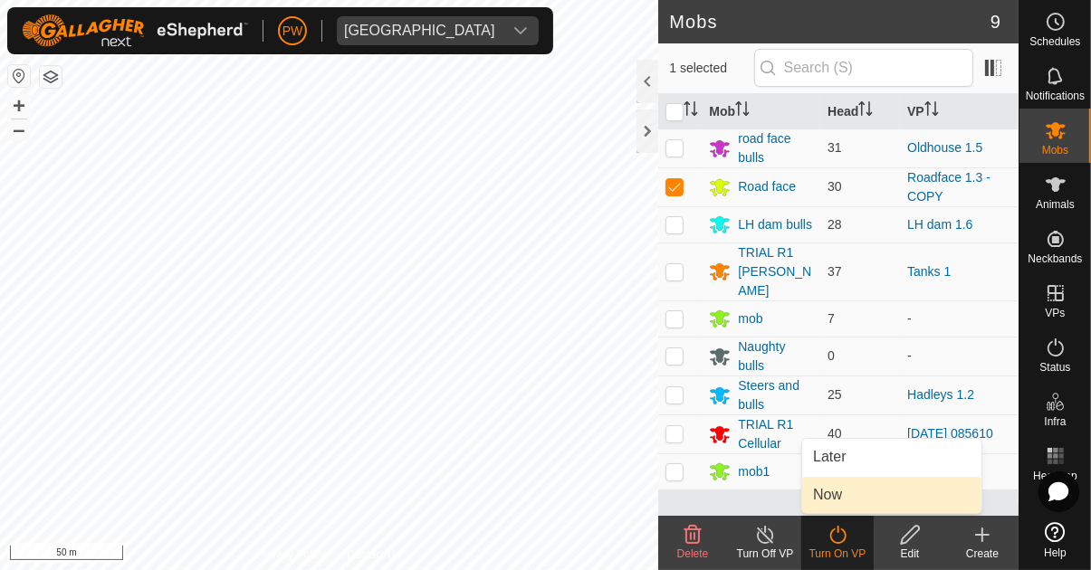
click at [855, 489] on link "Now" at bounding box center [891, 495] width 179 height 36
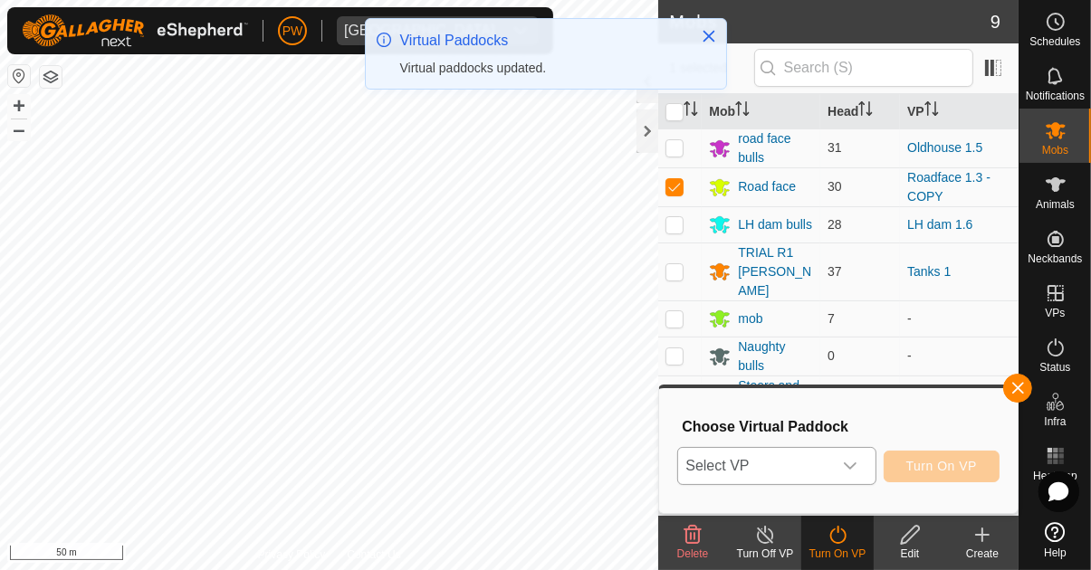
click at [856, 472] on icon "dropdown trigger" at bounding box center [850, 466] width 14 height 14
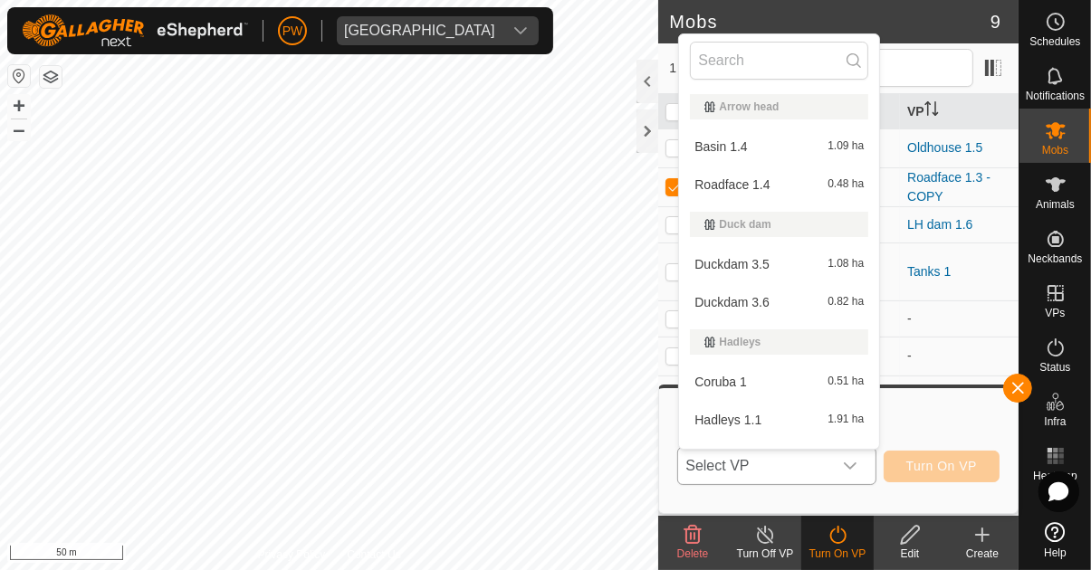
click at [794, 181] on div "Roadface 1.4 0.48 ha" at bounding box center [779, 185] width 178 height 22
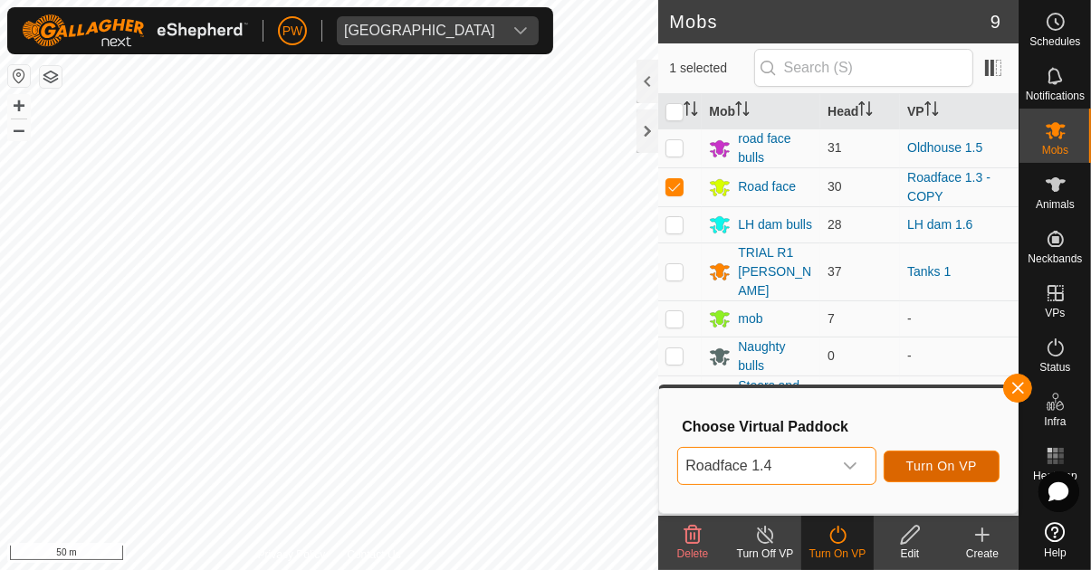
click at [953, 471] on span "Turn On VP" at bounding box center [941, 466] width 71 height 14
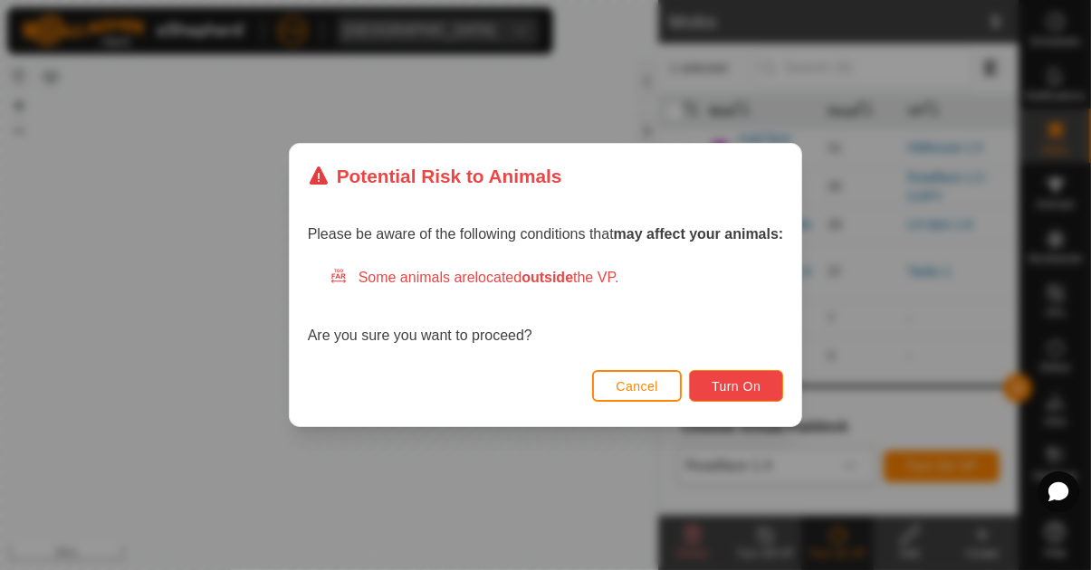
click at [730, 394] on button "Turn On" at bounding box center [736, 386] width 94 height 32
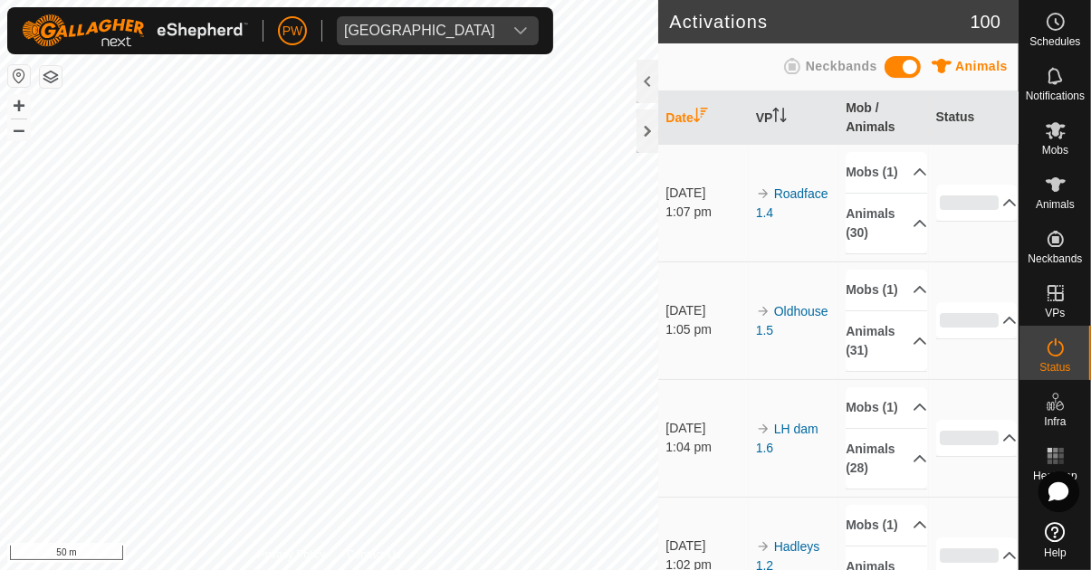
click at [1050, 85] on icon at bounding box center [1056, 76] width 22 height 22
click at [1057, 91] on span "Notifications" at bounding box center [1054, 96] width 59 height 11
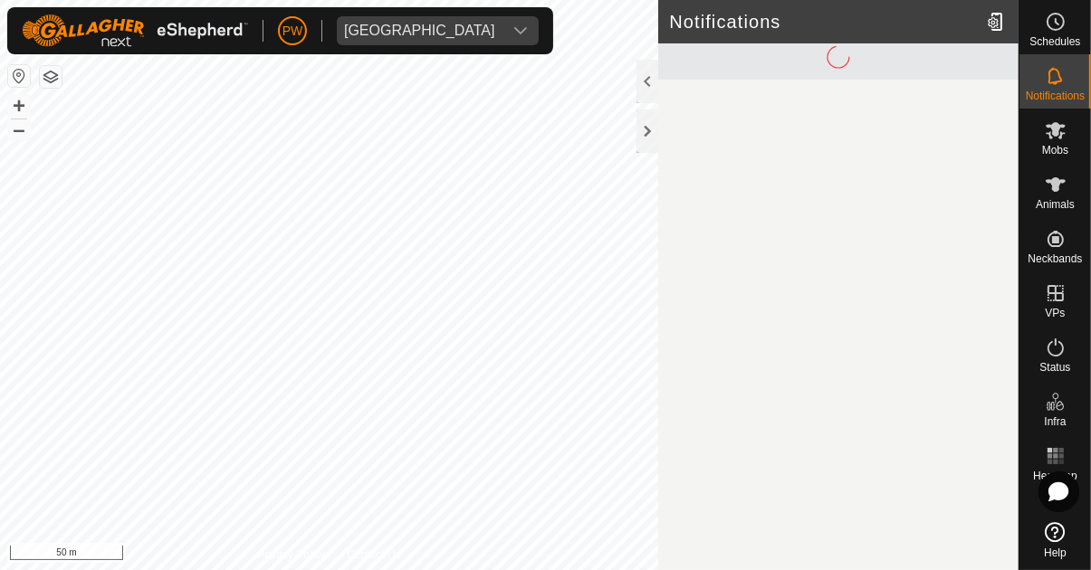
click at [1056, 88] on es-notification-svg-icon at bounding box center [1055, 76] width 33 height 29
click at [1059, 25] on icon at bounding box center [1056, 22] width 22 height 22
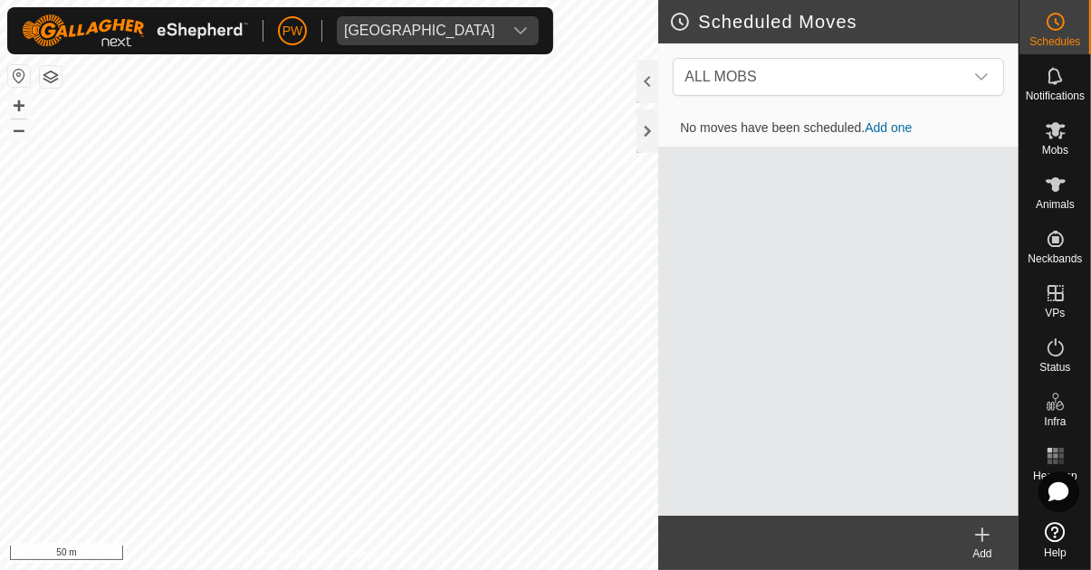
click at [1058, 92] on span "Notifications" at bounding box center [1054, 96] width 59 height 11
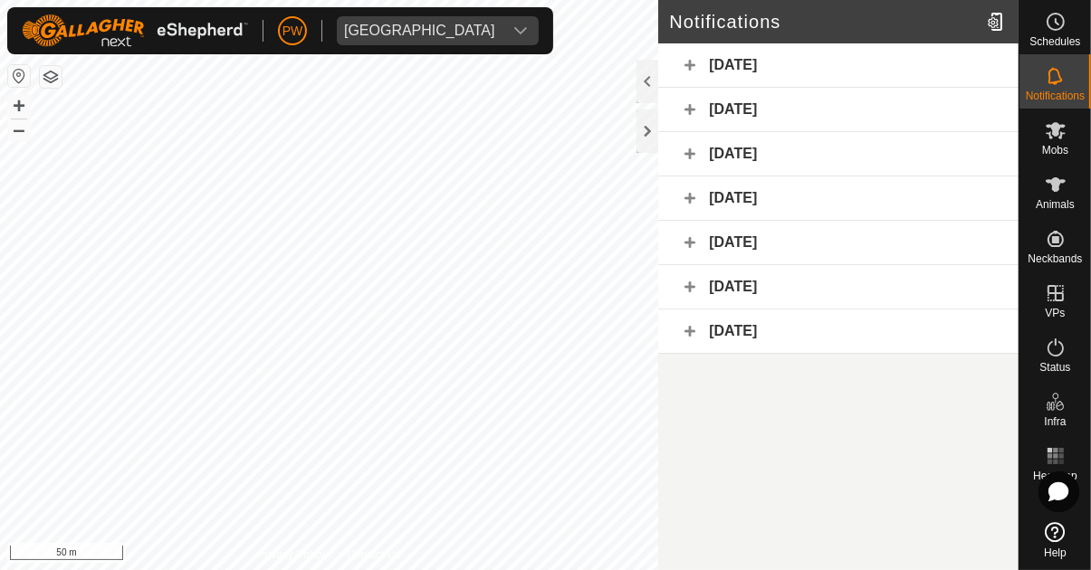
click at [909, 59] on div "[DATE]" at bounding box center [838, 65] width 360 height 44
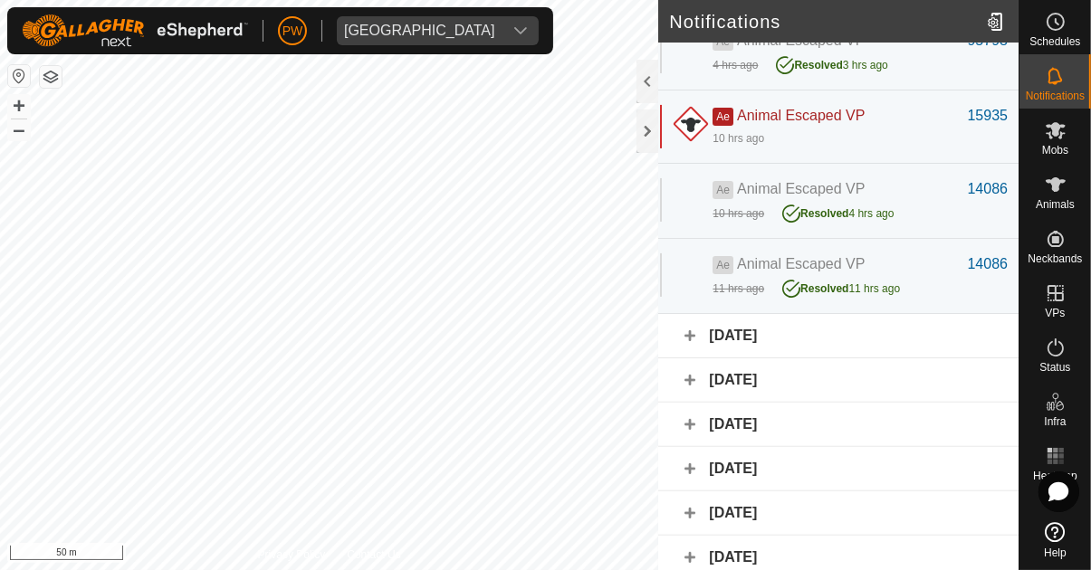
scroll to position [439, 0]
